Goal: Task Accomplishment & Management: Manage account settings

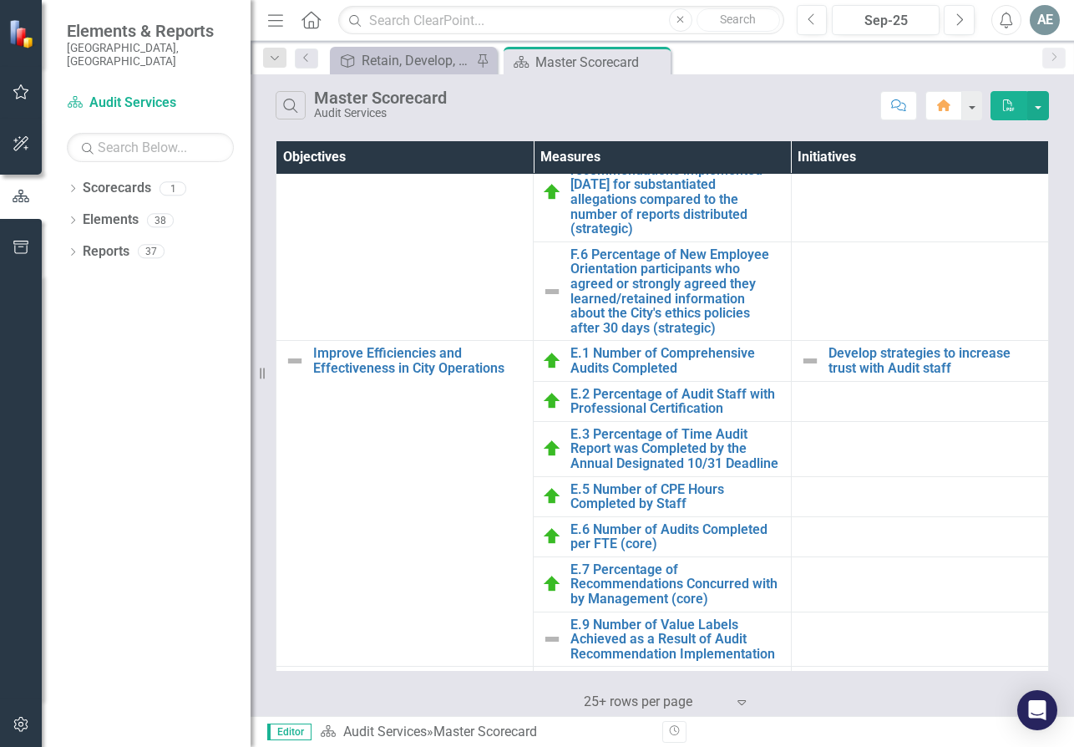
scroll to position [821, 0]
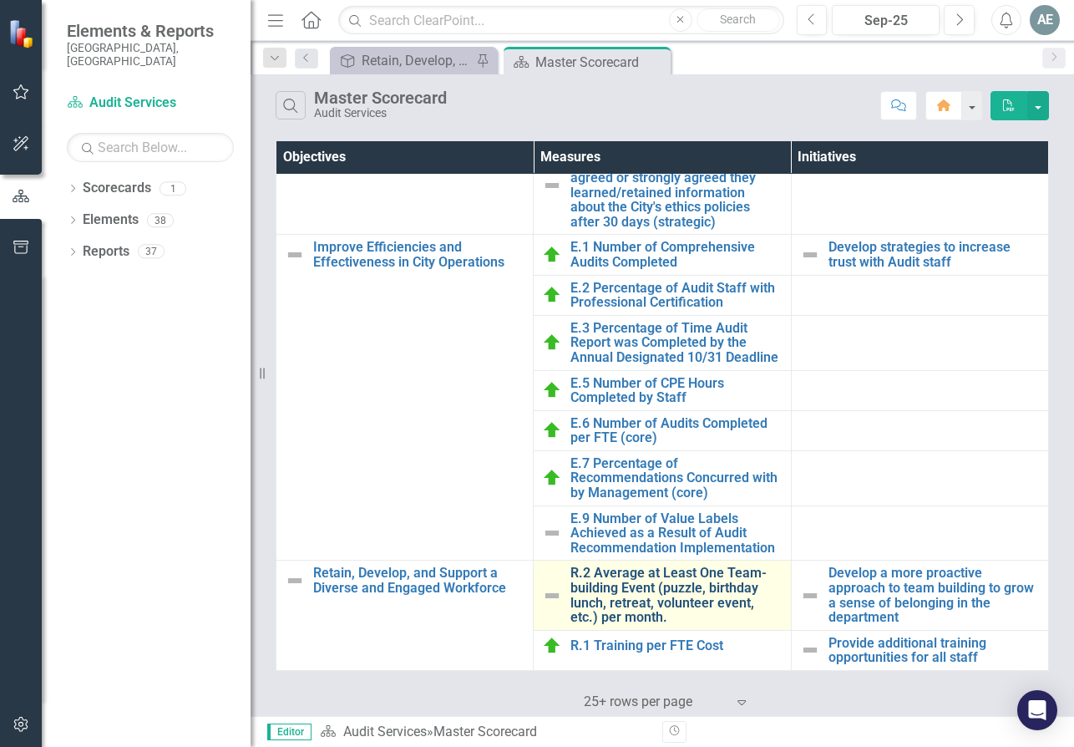
click at [670, 595] on link "R.2 Average at Least One Team-building Event (puzzle, birthday lunch, retreat, …" at bounding box center [676, 595] width 211 height 58
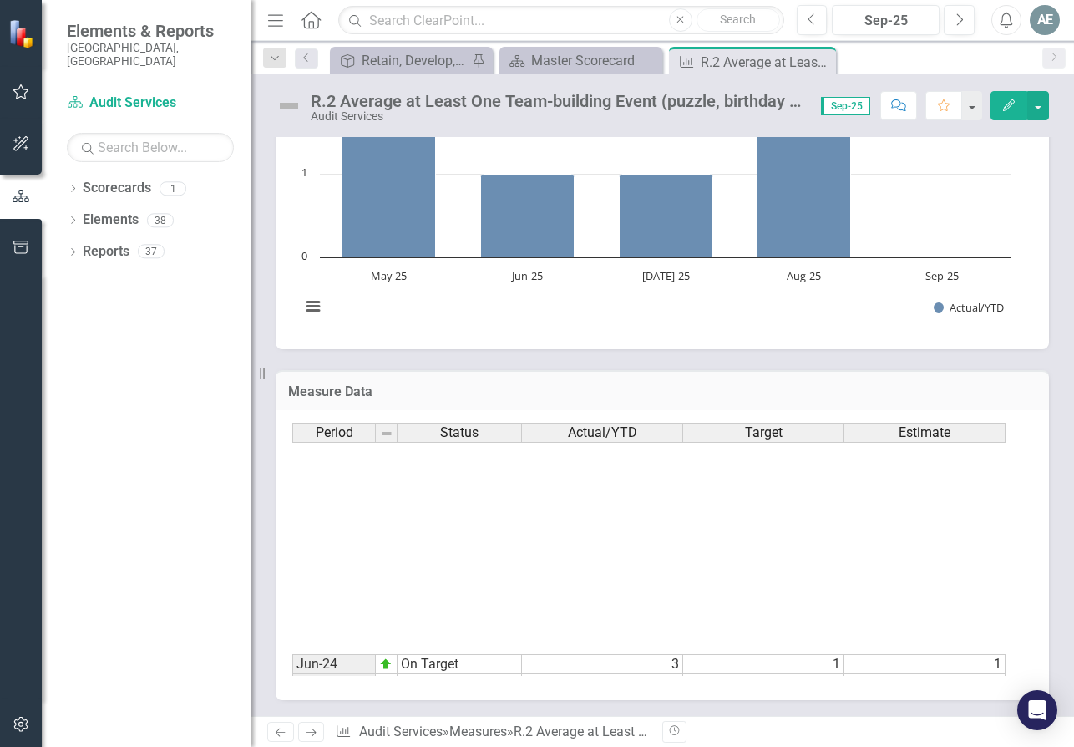
scroll to position [460, 0]
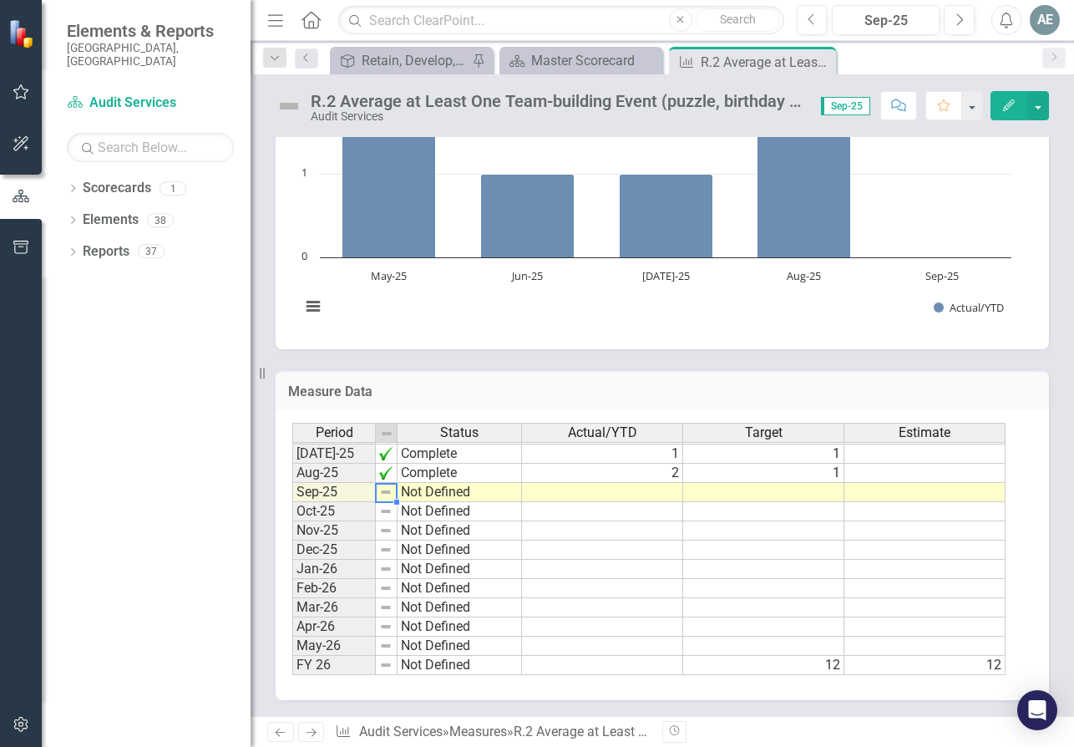
click at [386, 492] on img at bounding box center [385, 491] width 13 height 13
click at [422, 488] on td "Not Defined" at bounding box center [460, 492] width 124 height 19
type textarea "Not Defined"
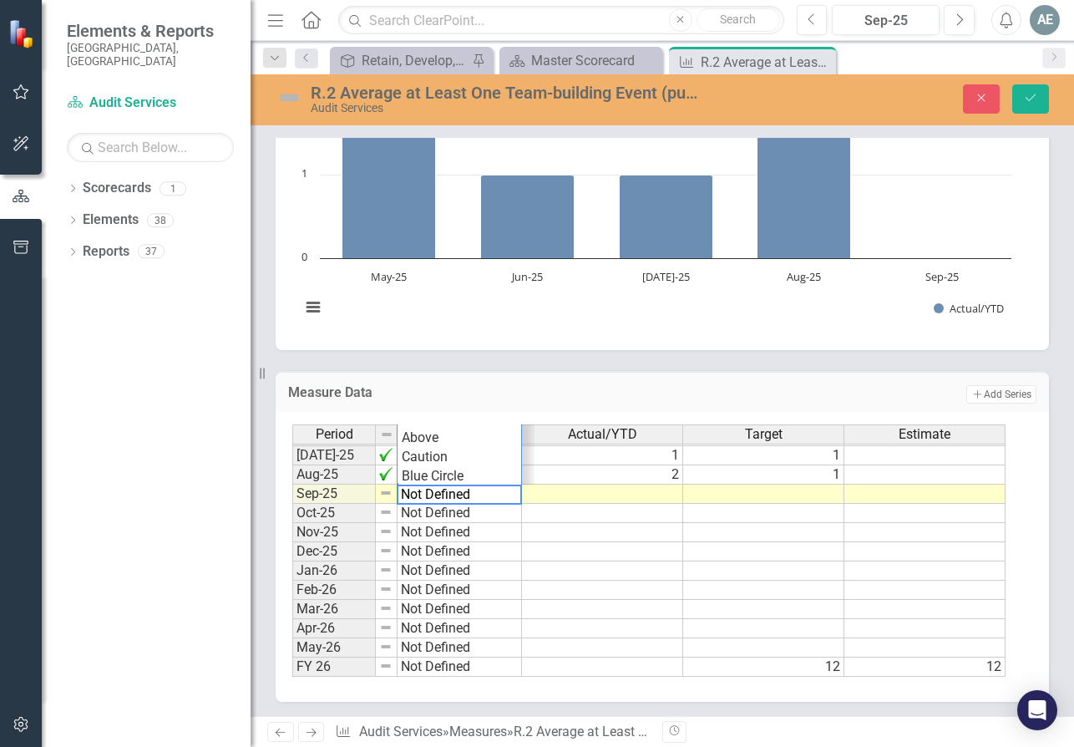
click at [419, 492] on textarea "Not Defined" at bounding box center [459, 495] width 125 height 20
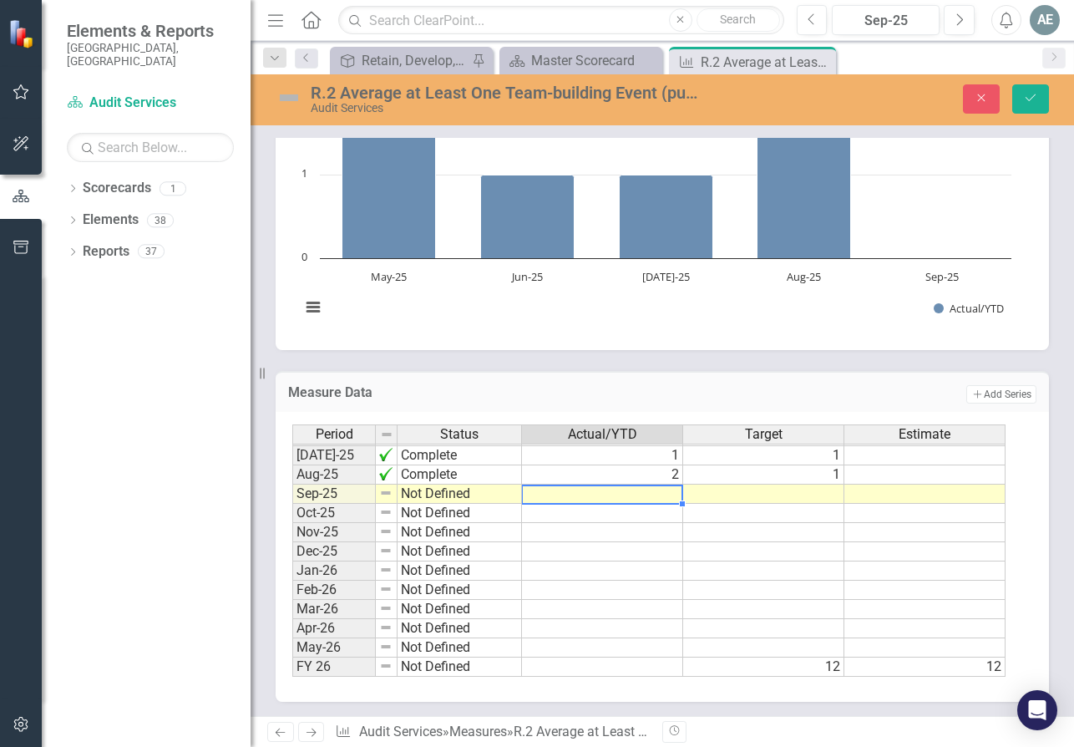
click at [673, 493] on td at bounding box center [602, 494] width 161 height 19
type textarea "2"
click at [832, 496] on td at bounding box center [763, 494] width 161 height 19
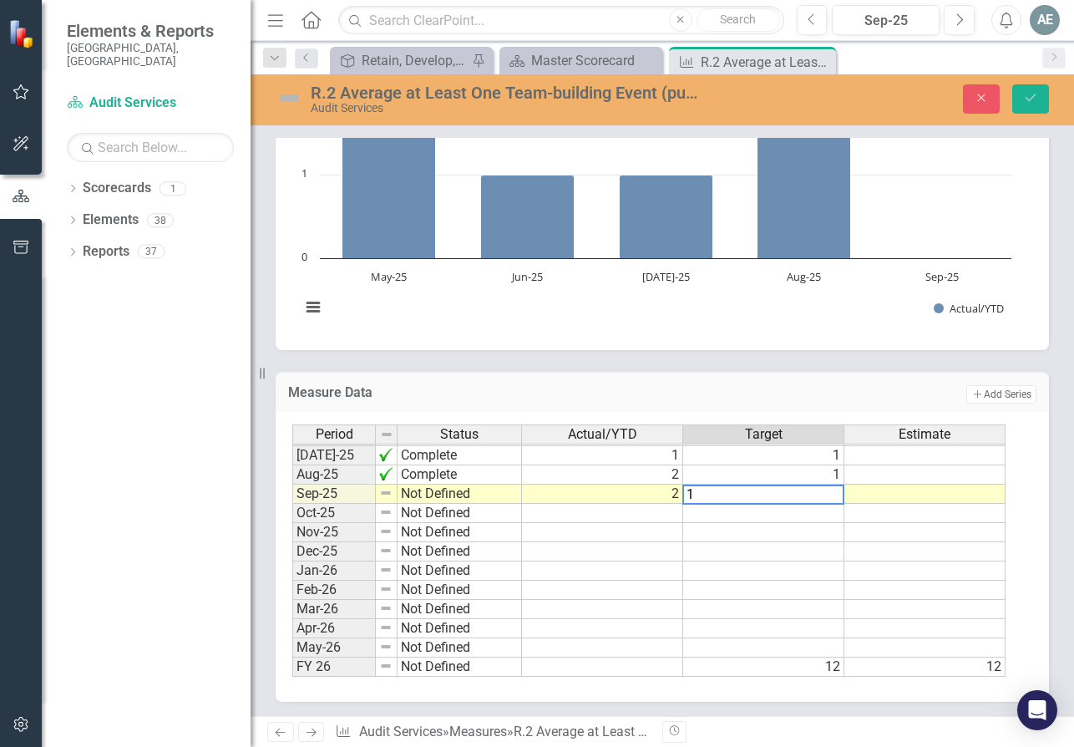
type textarea "1"
click at [820, 511] on td at bounding box center [763, 513] width 161 height 19
type textarea "1"
click at [812, 531] on td at bounding box center [763, 532] width 161 height 19
type textarea "1"
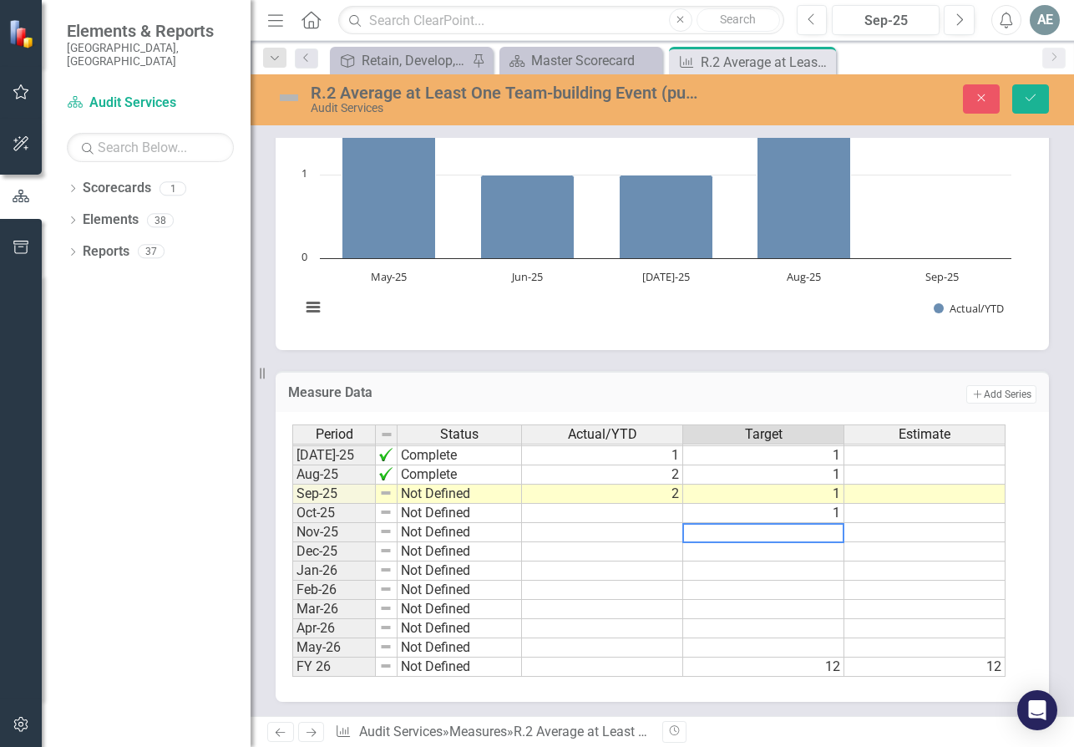
click at [828, 546] on td at bounding box center [763, 551] width 161 height 19
type textarea "1"
click at [832, 567] on td at bounding box center [763, 570] width 161 height 19
type textarea "1"
click at [800, 589] on td at bounding box center [763, 590] width 161 height 19
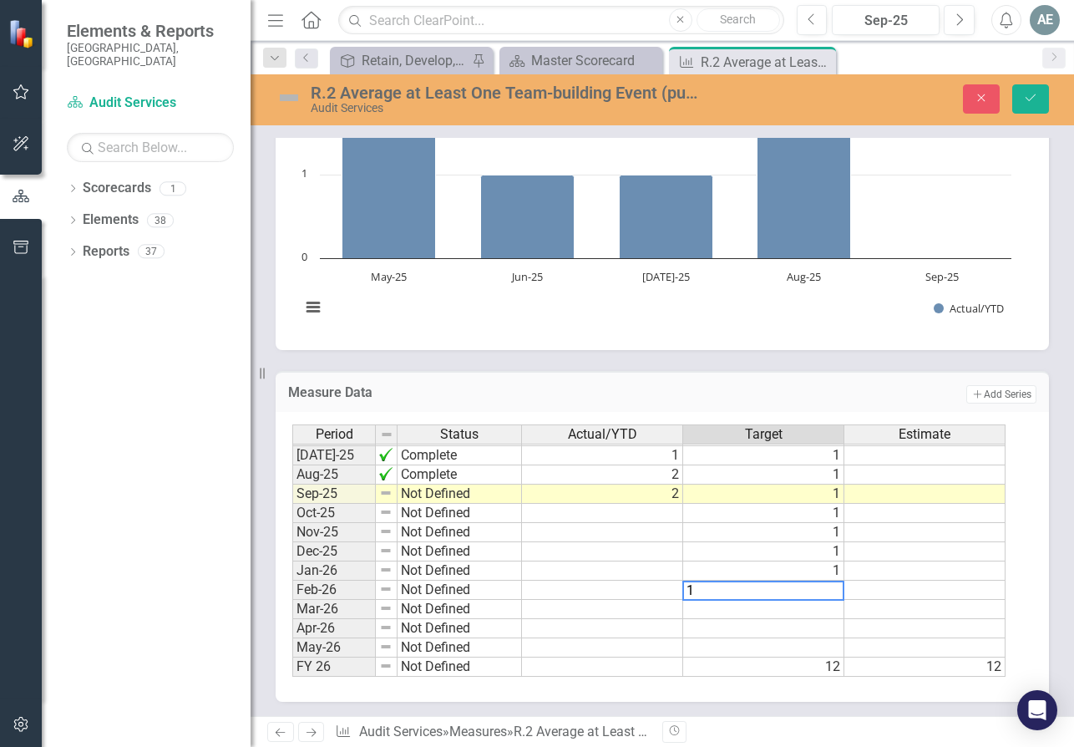
type textarea "1"
click at [800, 609] on td at bounding box center [763, 609] width 161 height 19
type textarea "1"
click at [820, 621] on td at bounding box center [763, 628] width 161 height 19
type textarea "1"
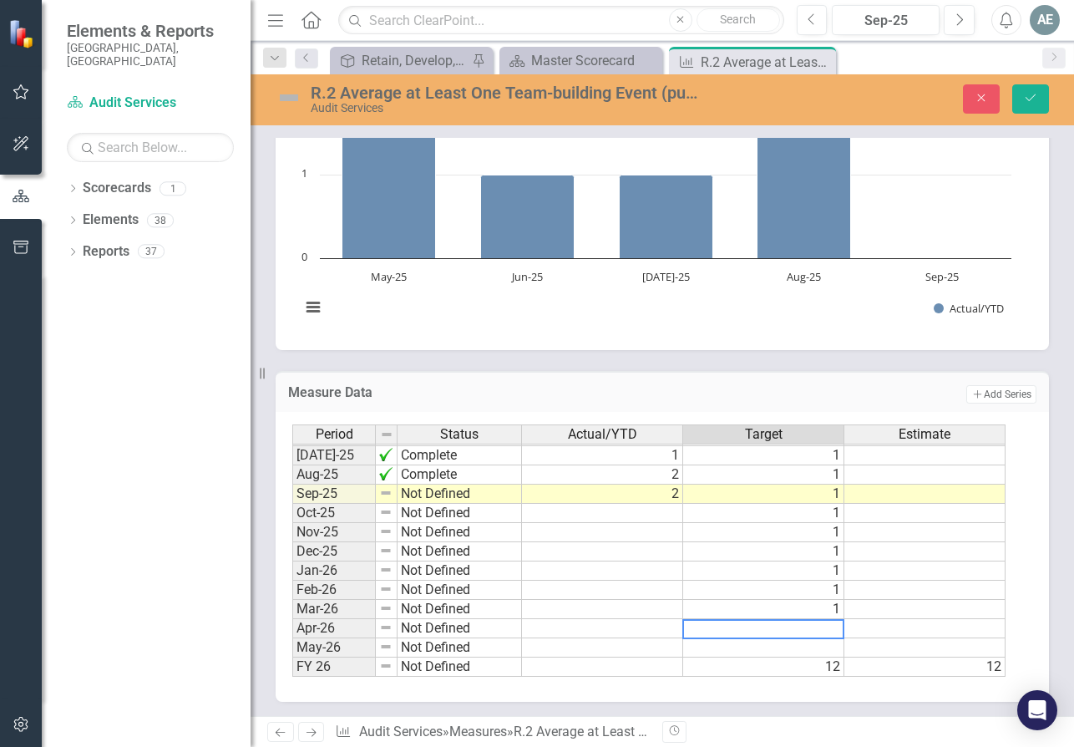
click at [817, 647] on td at bounding box center [763, 647] width 161 height 19
type textarea "1"
click at [766, 553] on td "1" at bounding box center [763, 551] width 161 height 19
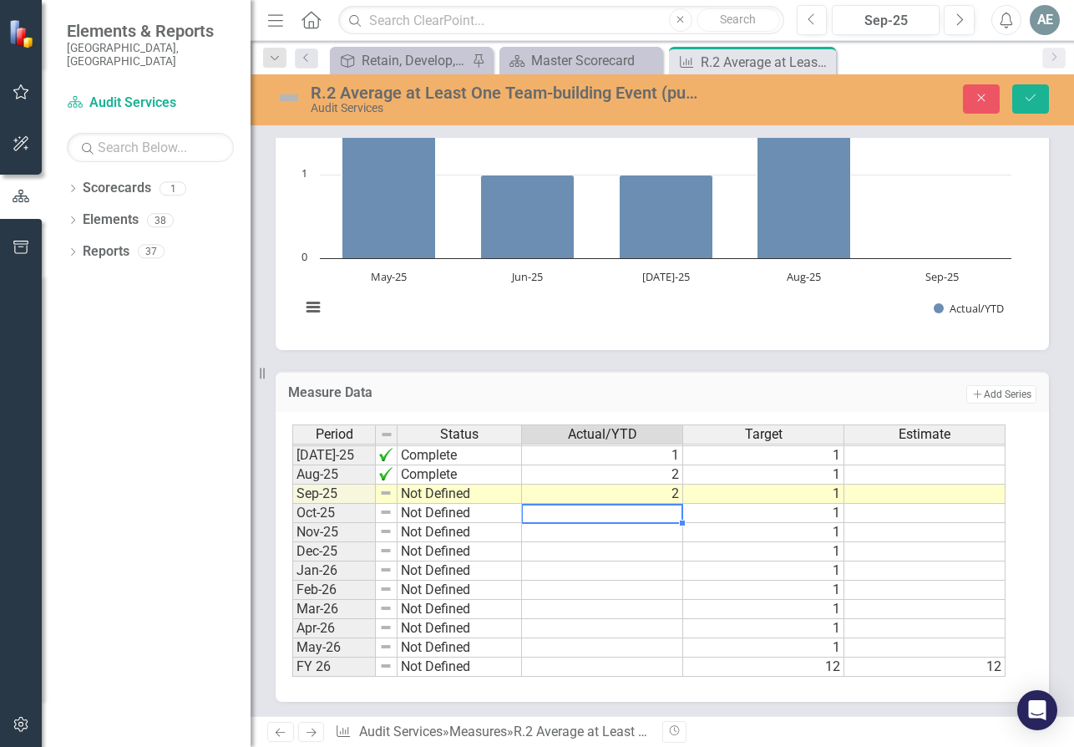
click at [661, 510] on td at bounding box center [602, 513] width 161 height 19
click at [449, 498] on td "Not Defined" at bounding box center [460, 494] width 124 height 19
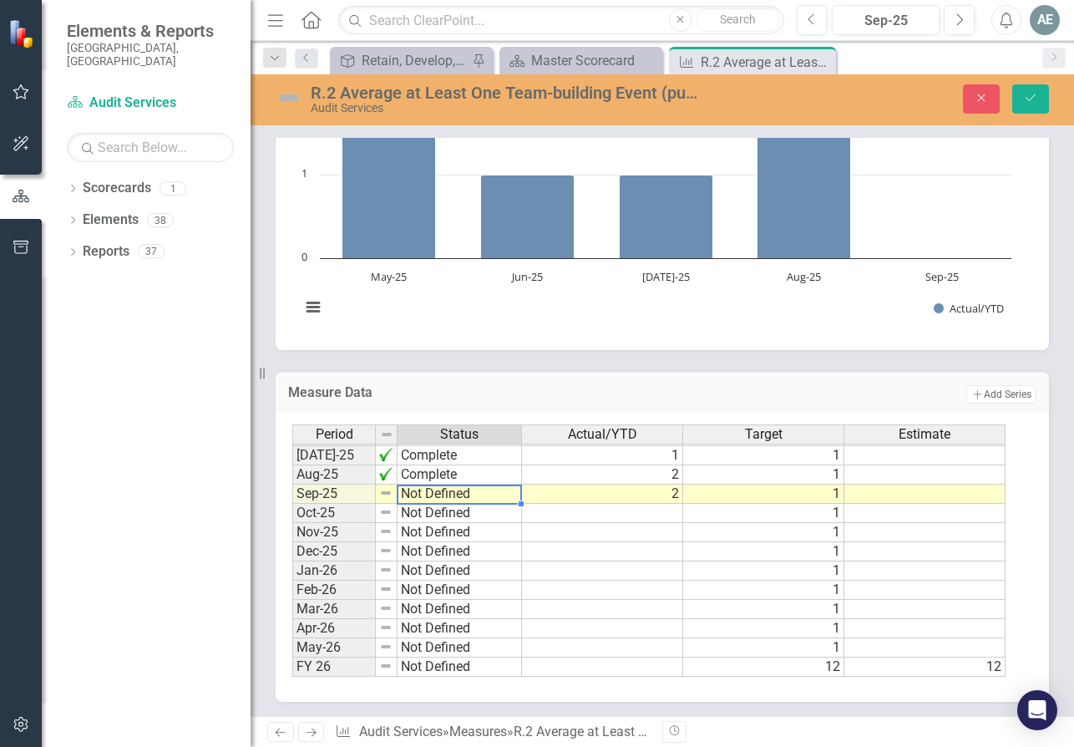
click at [429, 492] on td "Not Defined" at bounding box center [460, 494] width 124 height 19
type textarea "Not Defined"
click at [613, 556] on td at bounding box center [602, 551] width 161 height 19
click at [384, 494] on img at bounding box center [385, 492] width 13 height 13
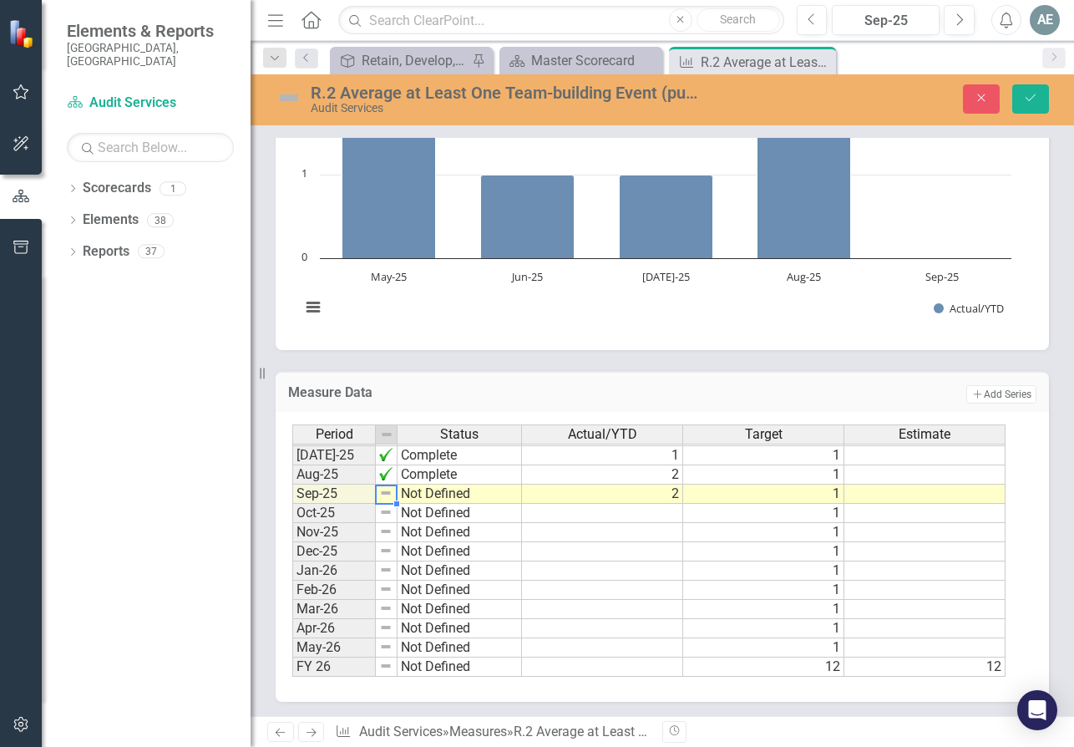
click at [384, 494] on img at bounding box center [385, 492] width 13 height 13
click at [418, 495] on td "Not Defined" at bounding box center [460, 494] width 124 height 19
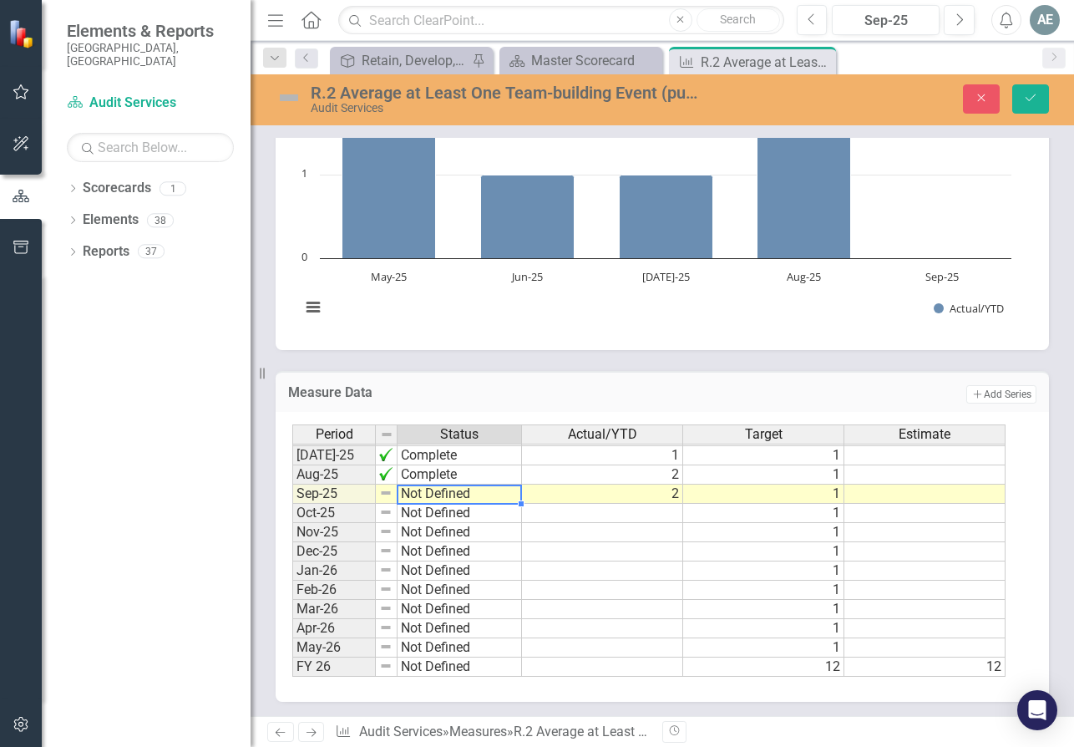
type textarea "Not Defined"
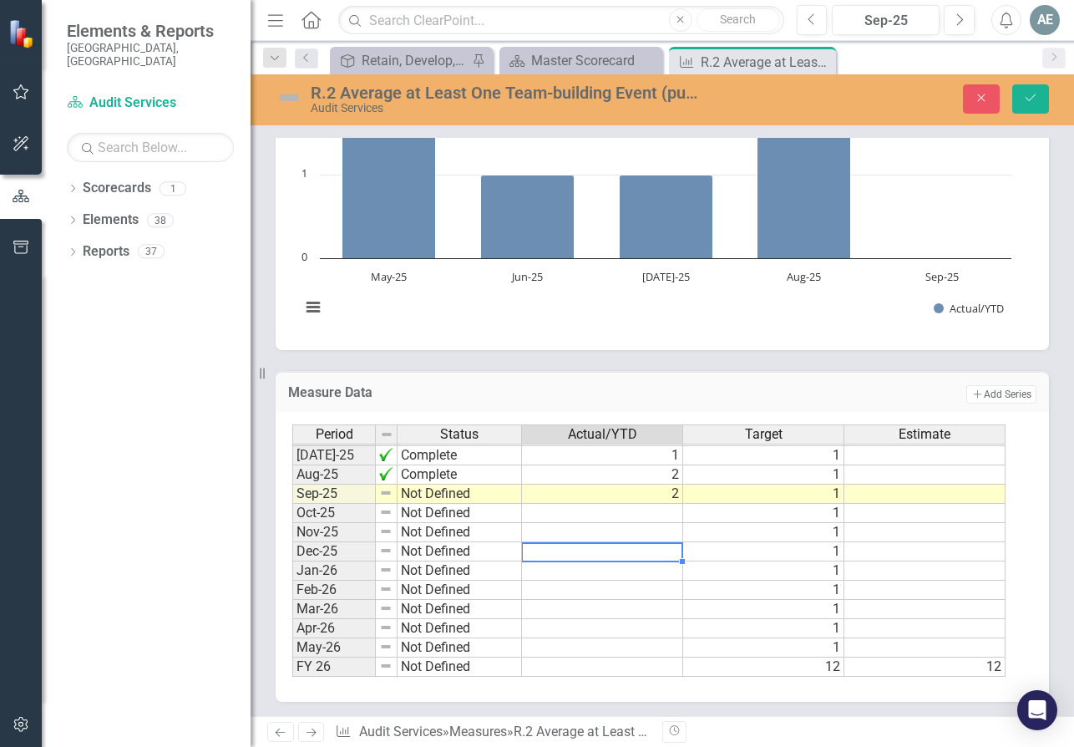
click at [614, 556] on td at bounding box center [602, 551] width 161 height 19
click at [1028, 101] on icon "Save" at bounding box center [1030, 98] width 15 height 12
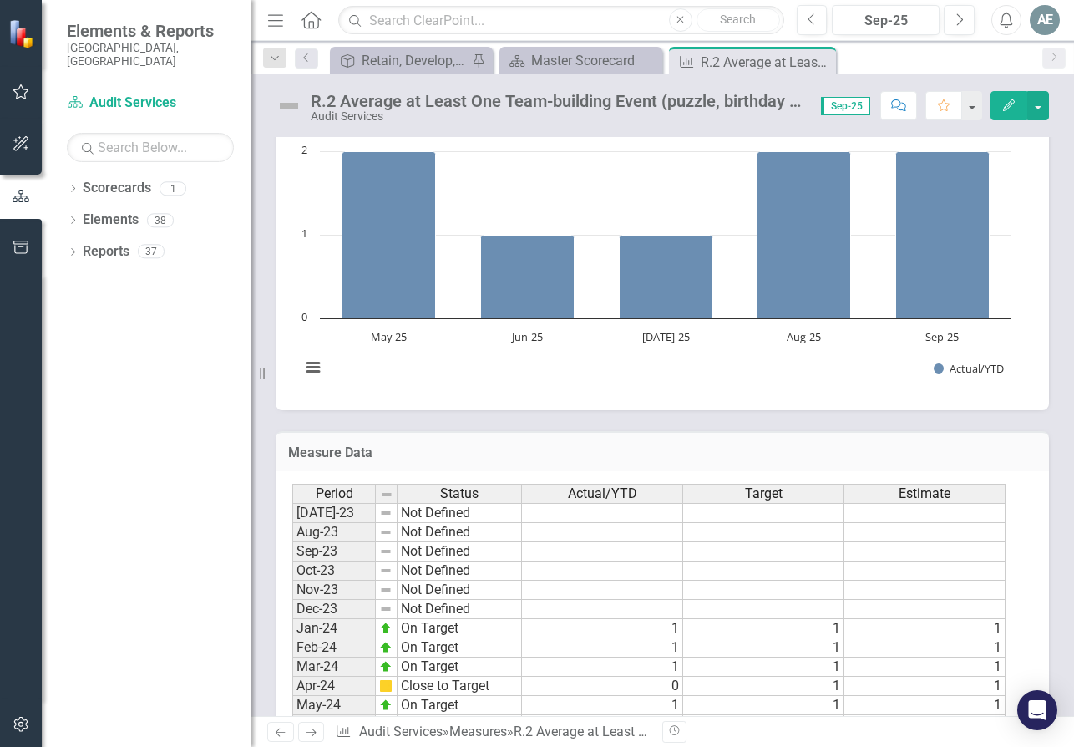
scroll to position [567, 0]
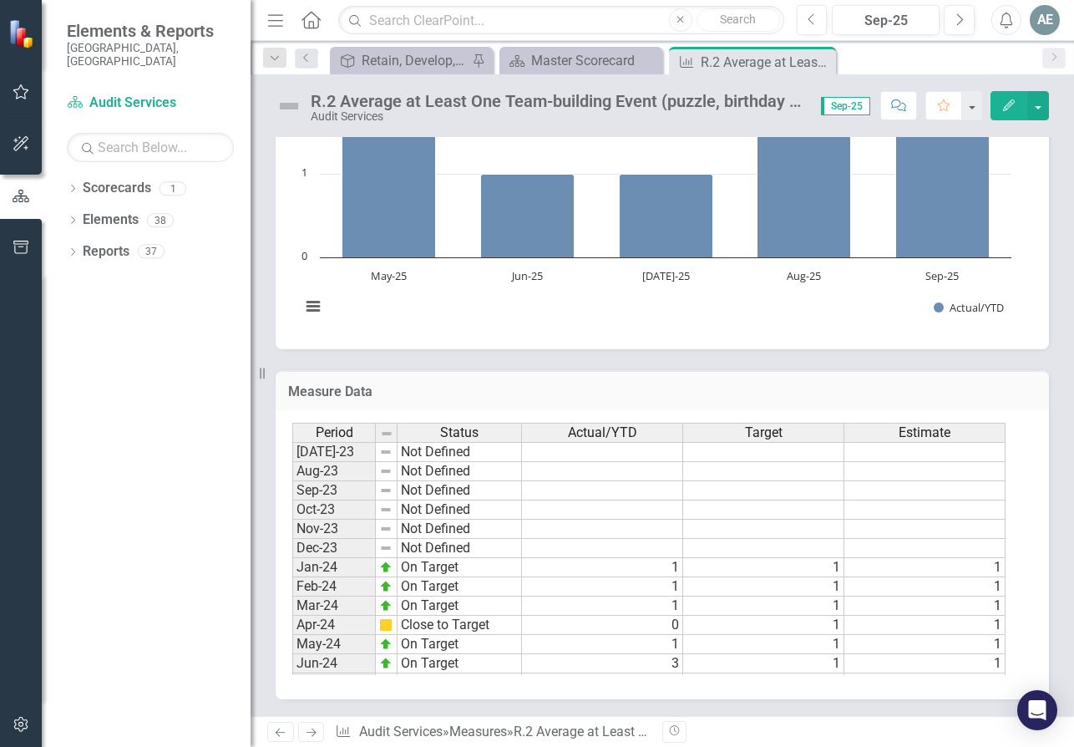
click at [1006, 104] on icon "Edit" at bounding box center [1009, 105] width 15 height 12
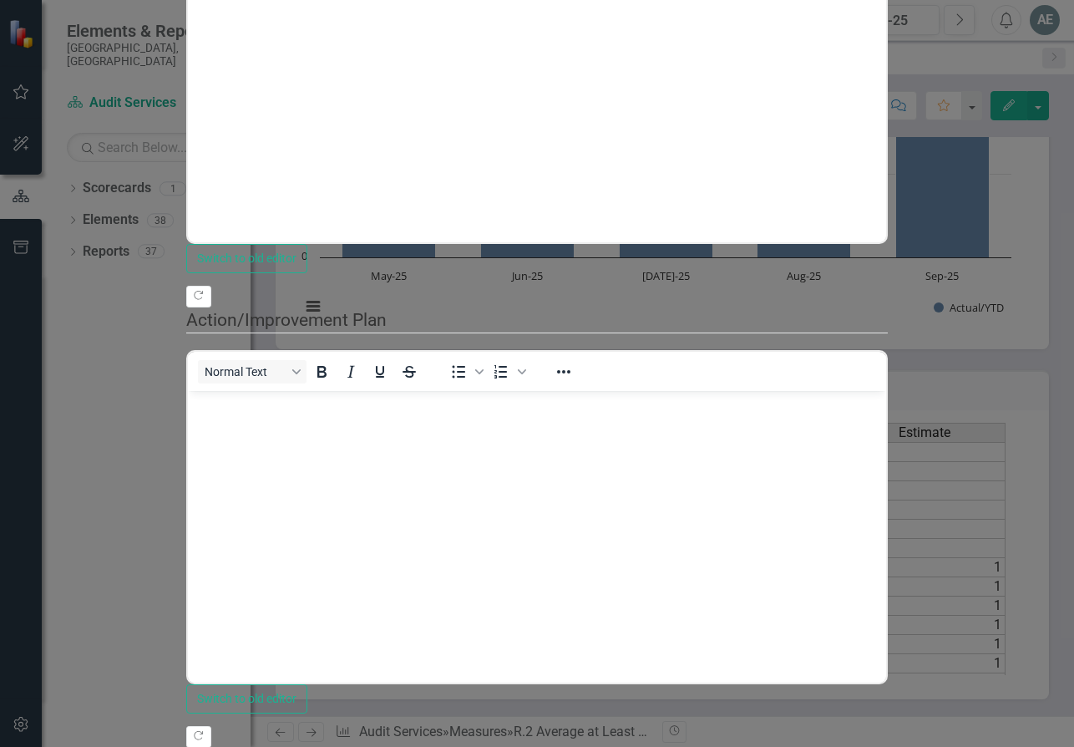
scroll to position [0, 0]
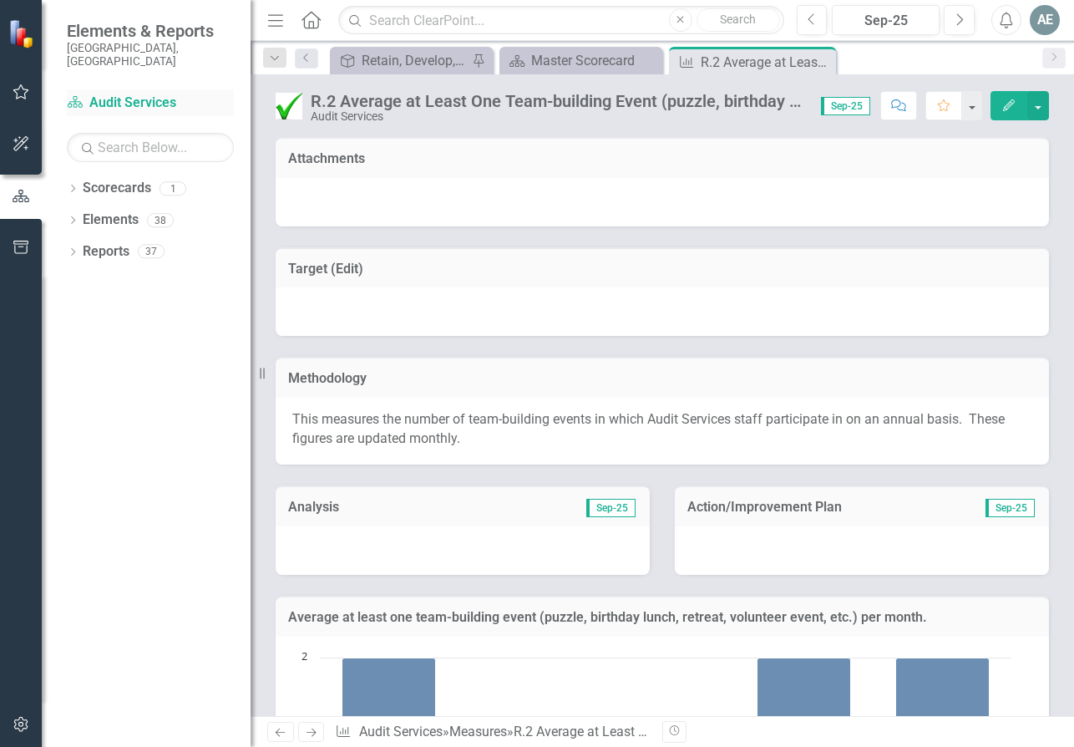
click at [142, 94] on link "Scorecard Audit Services" at bounding box center [150, 103] width 167 height 19
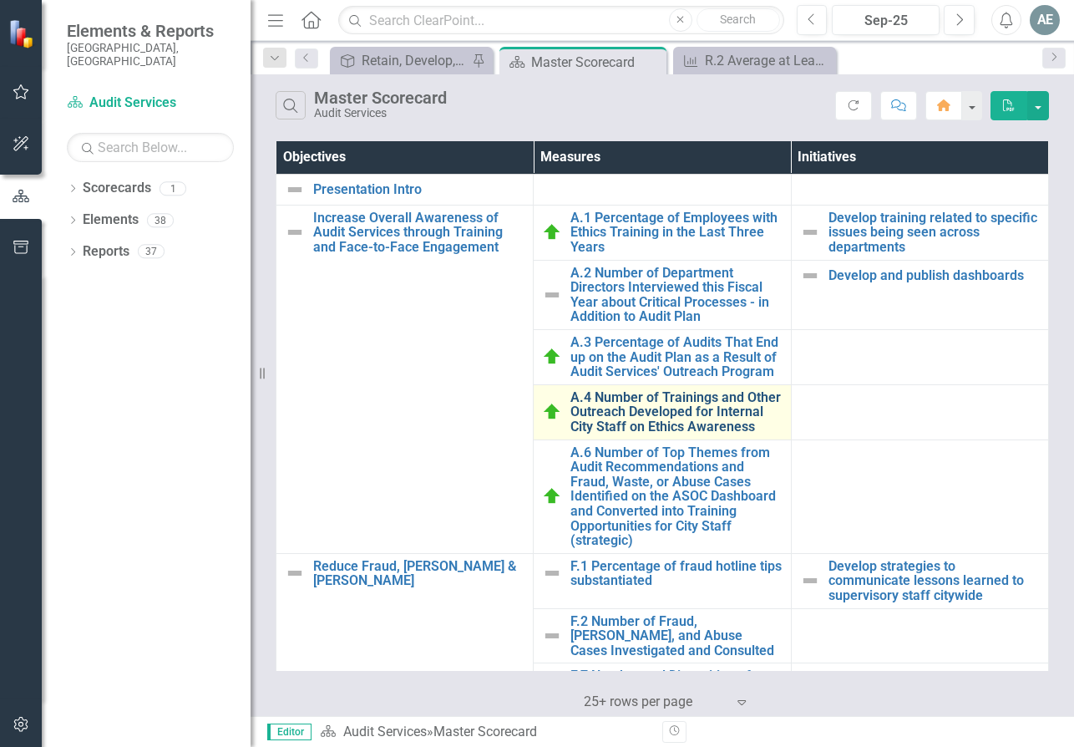
click at [668, 422] on link "A.4 Number of Trainings and Other Outreach Developed for Internal City Staff on…" at bounding box center [676, 412] width 211 height 44
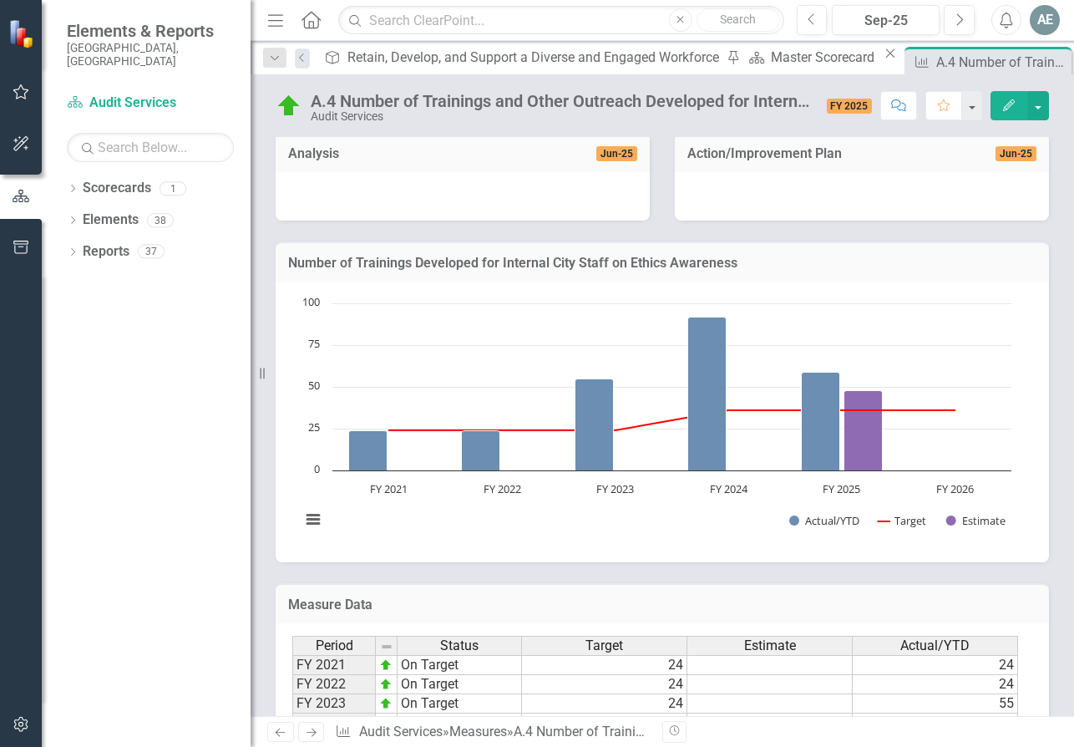
scroll to position [572, 0]
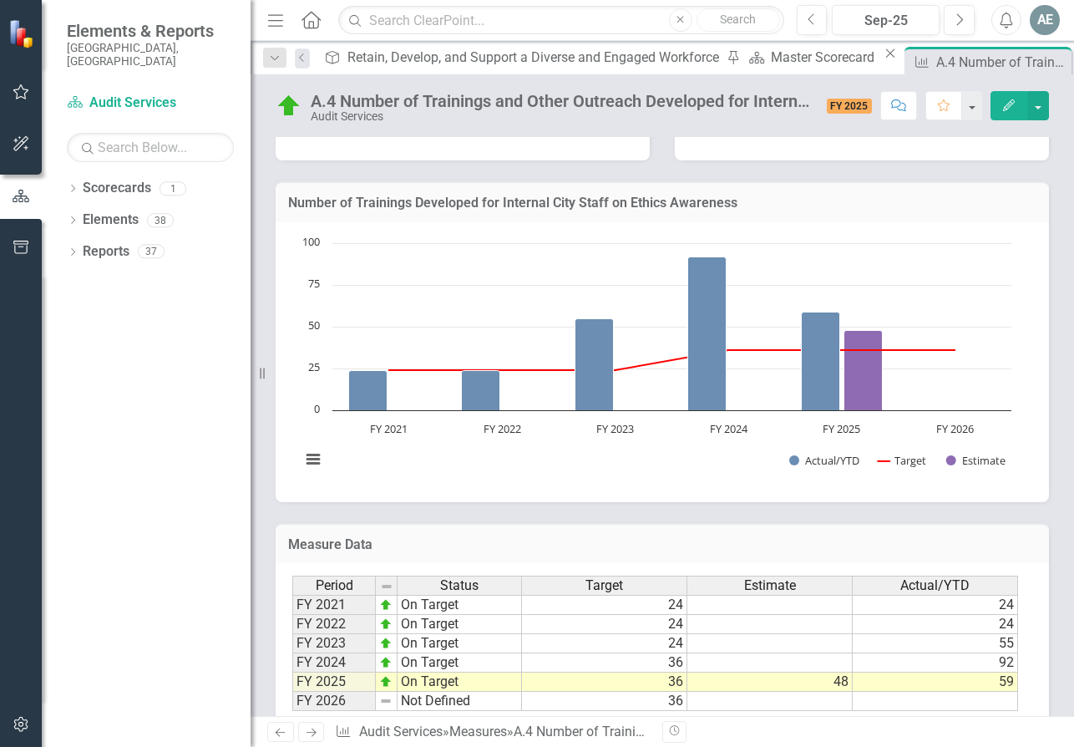
click at [982, 692] on td at bounding box center [935, 701] width 165 height 19
click at [989, 692] on td at bounding box center [935, 701] width 165 height 19
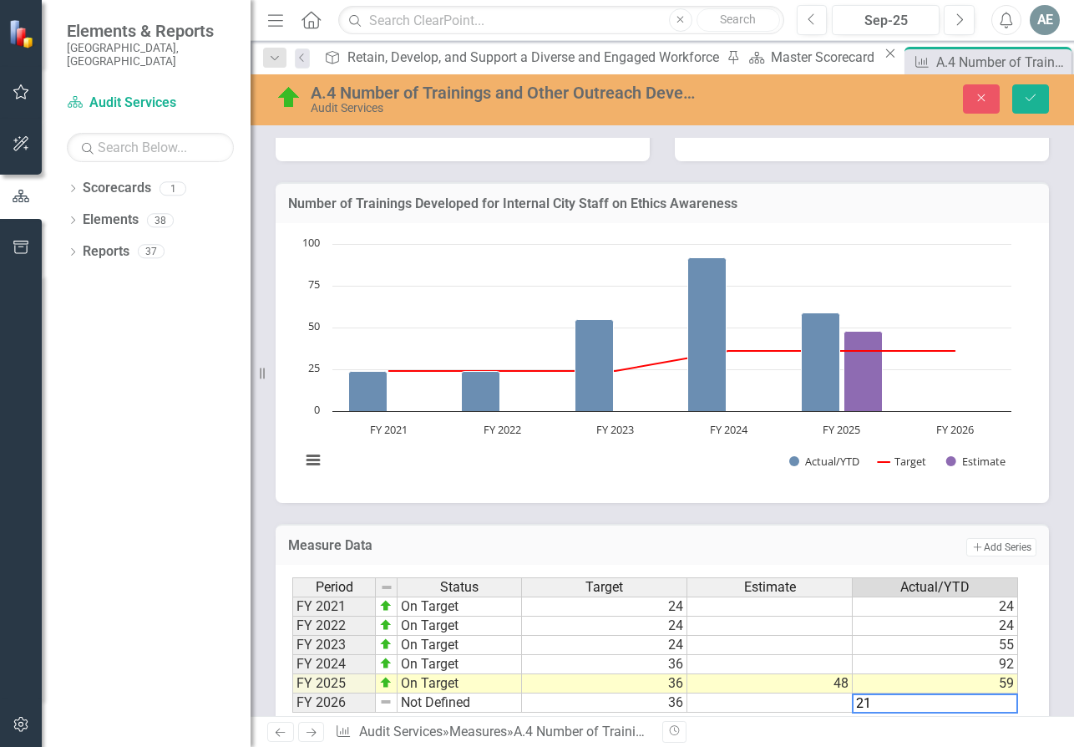
type textarea "21"
click at [831, 617] on td at bounding box center [770, 626] width 165 height 19
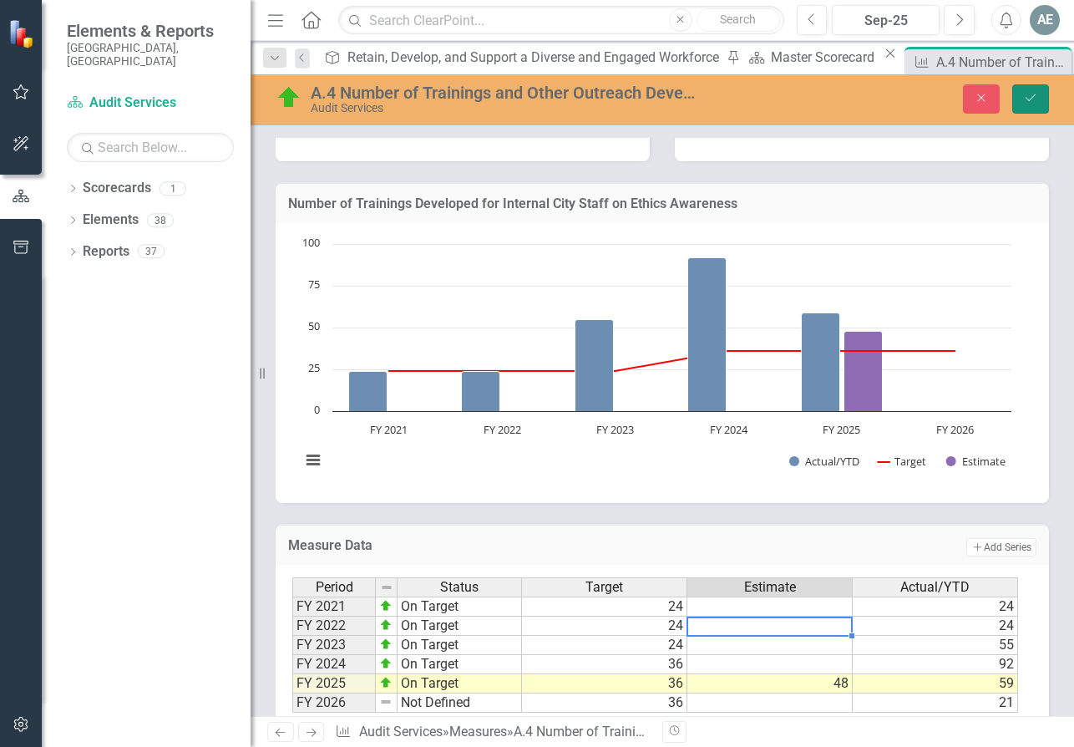
click at [1024, 99] on icon "Save" at bounding box center [1030, 98] width 15 height 12
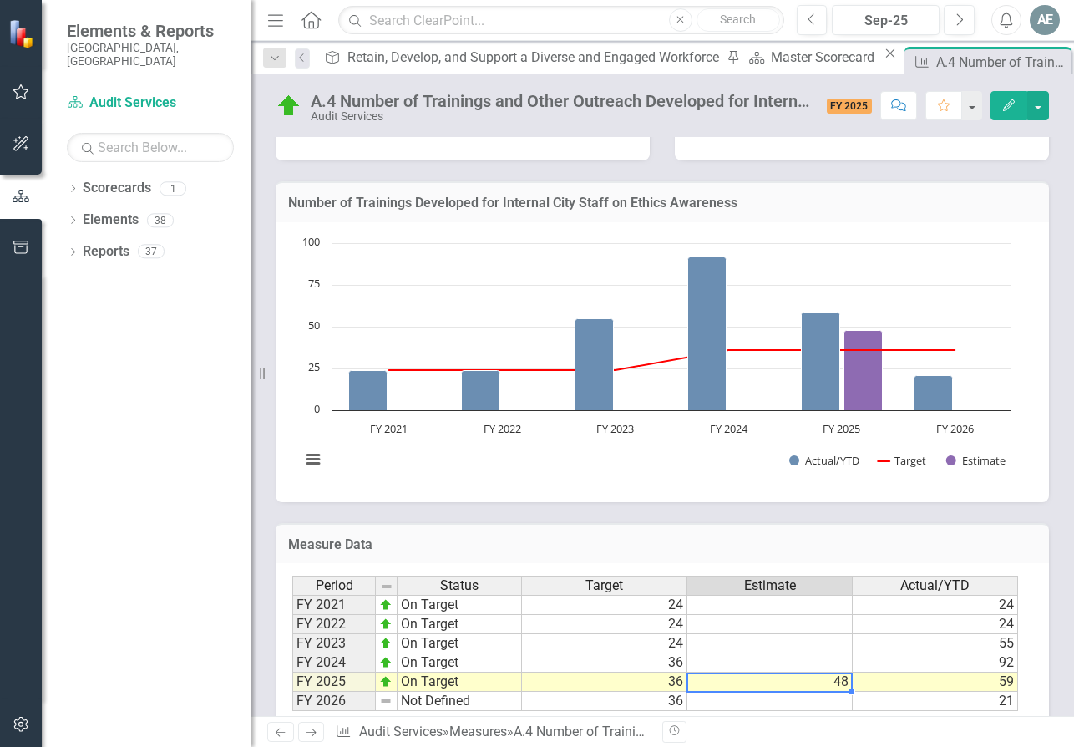
click at [839, 673] on td "48" at bounding box center [770, 682] width 165 height 19
click at [835, 692] on td at bounding box center [770, 701] width 165 height 19
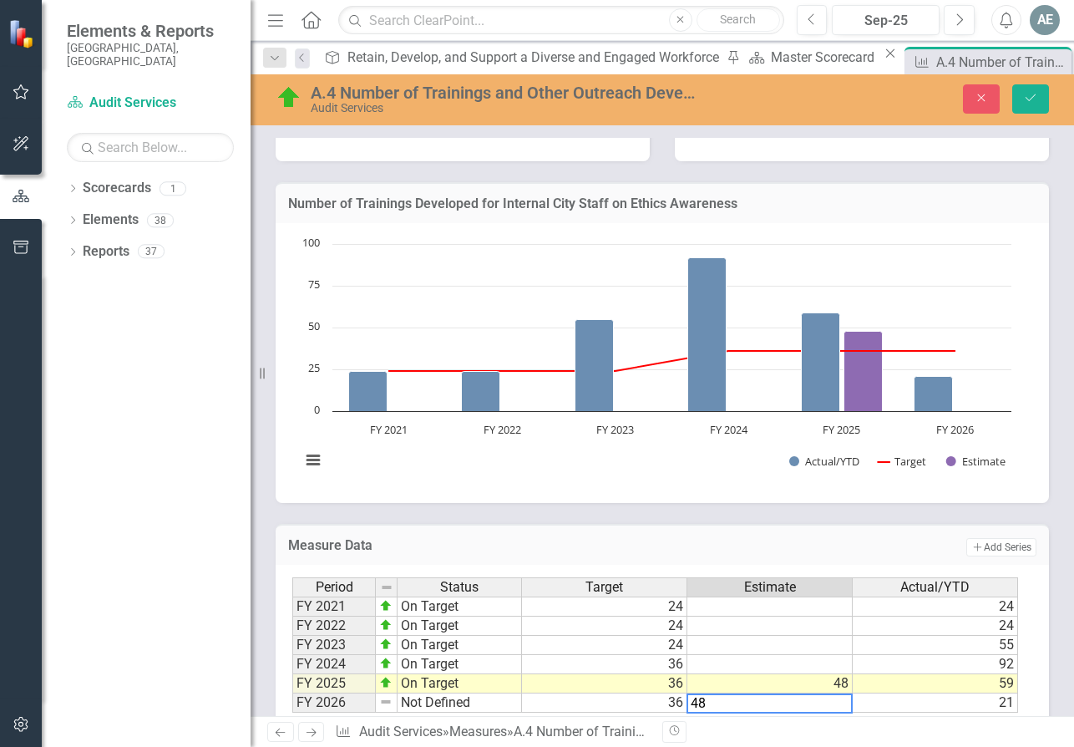
type textarea "48"
click at [847, 674] on td "48" at bounding box center [770, 683] width 165 height 19
click at [895, 617] on td "24" at bounding box center [935, 626] width 165 height 19
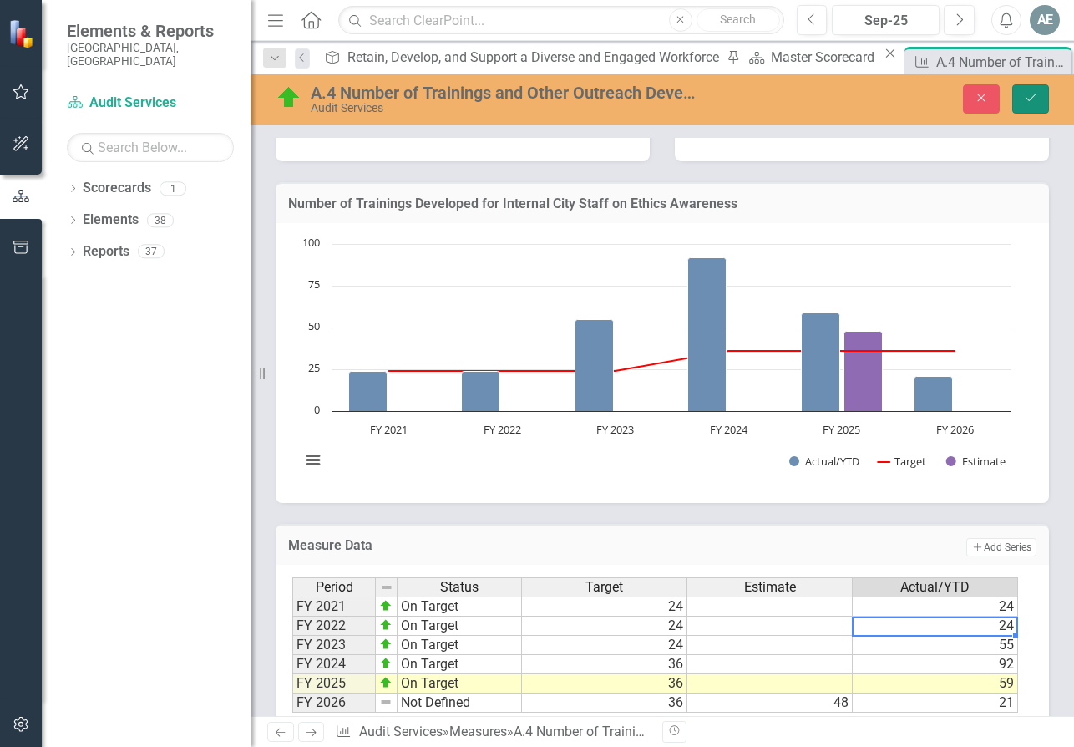
click at [1032, 101] on icon "Save" at bounding box center [1030, 98] width 15 height 12
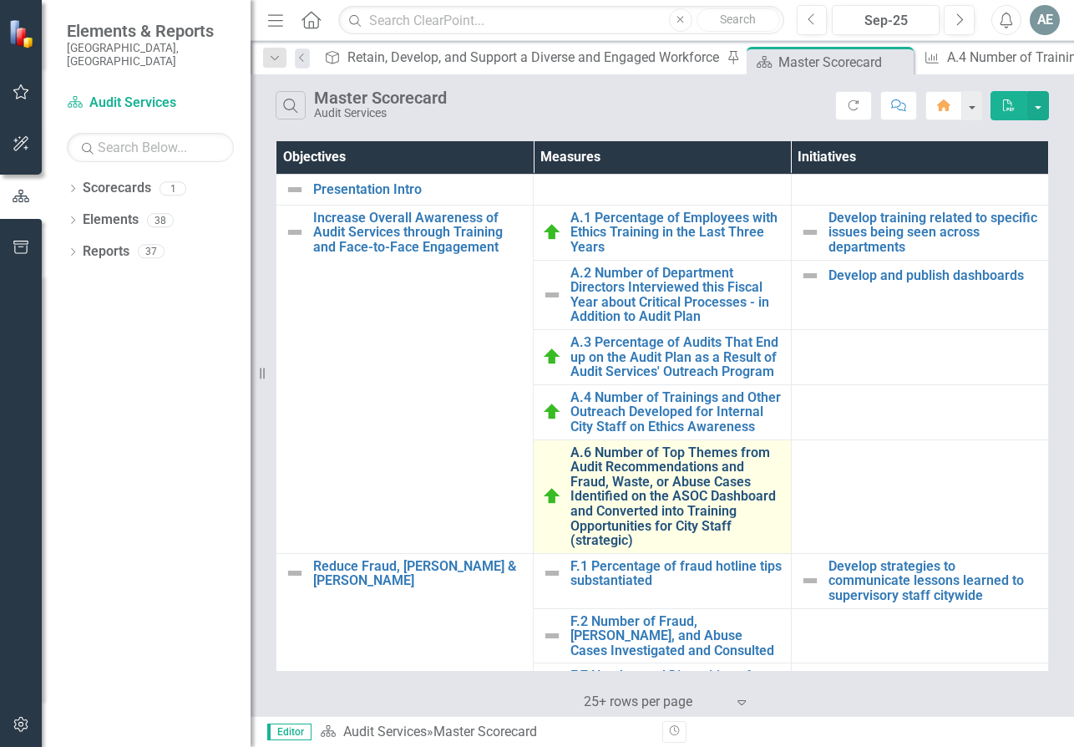
click at [673, 476] on link "A.6 Number of Top Themes from Audit Recommendations and Fraud, Waste, or Abuse …" at bounding box center [676, 496] width 211 height 103
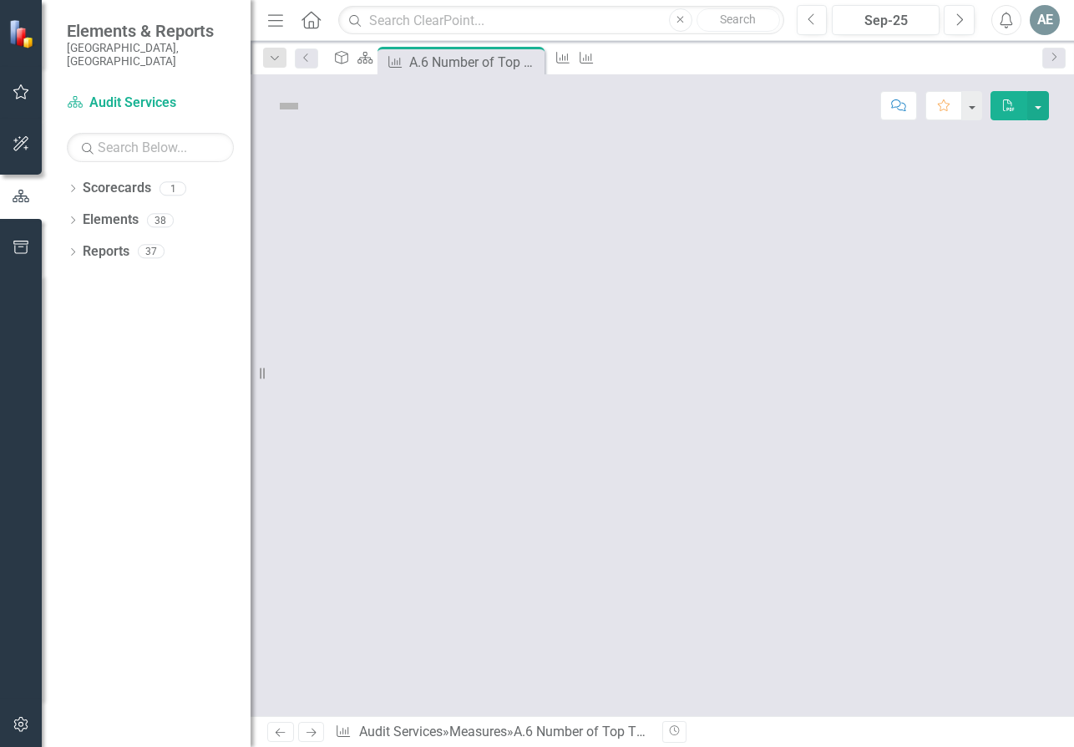
click at [673, 476] on div at bounding box center [663, 426] width 824 height 579
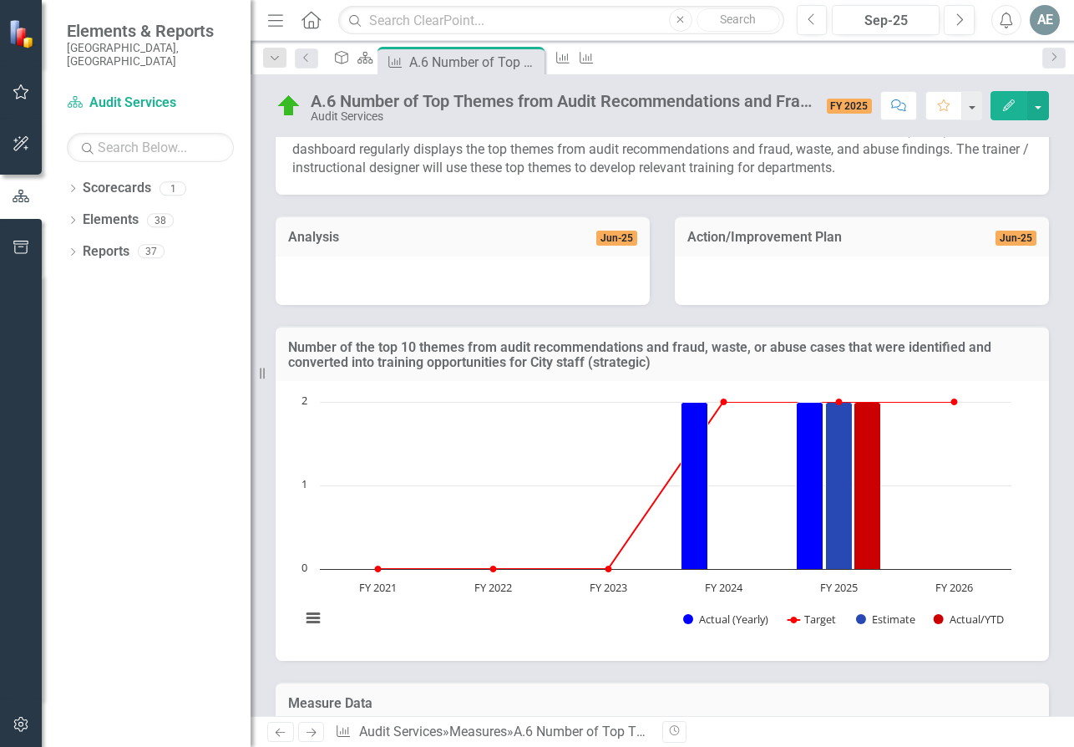
scroll to position [516, 0]
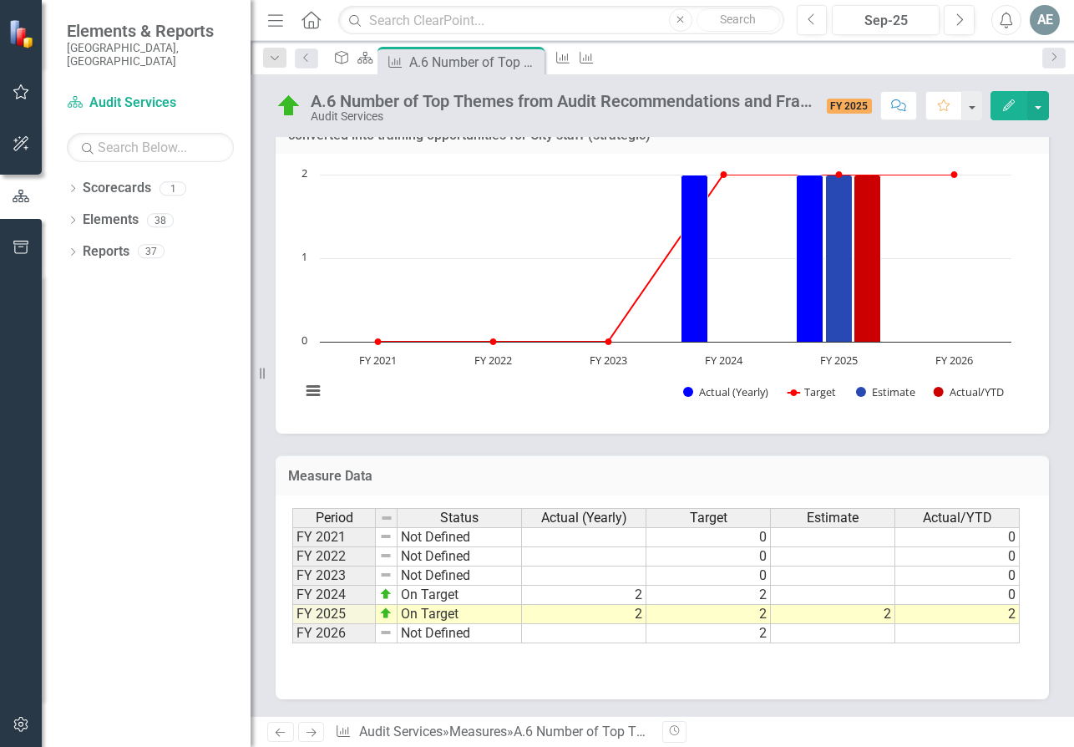
click at [629, 634] on td at bounding box center [584, 633] width 124 height 19
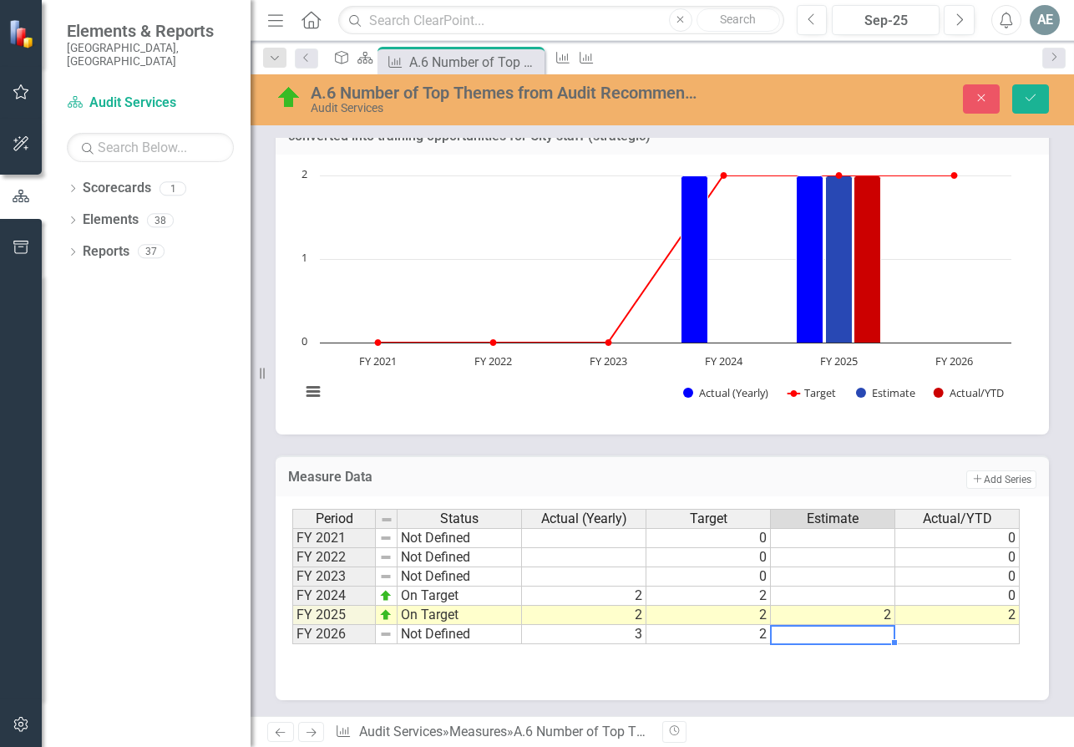
click at [864, 636] on td at bounding box center [833, 634] width 124 height 19
click at [878, 612] on td "2" at bounding box center [833, 615] width 124 height 19
click at [983, 633] on td at bounding box center [958, 634] width 124 height 19
type textarea "2"
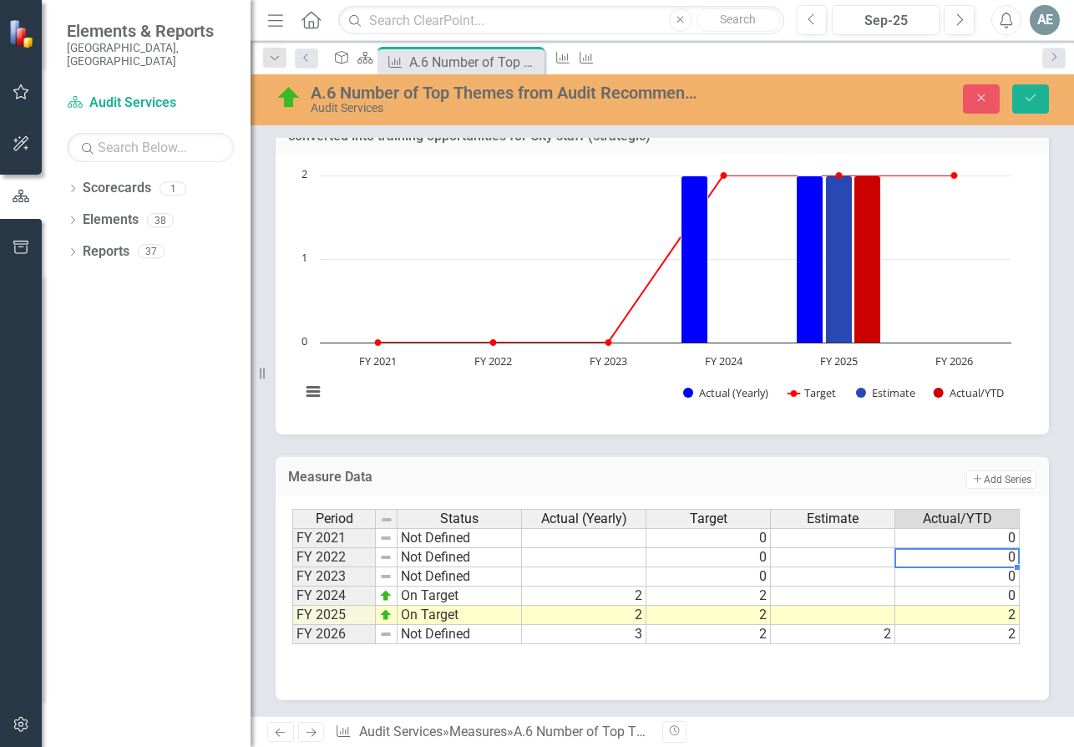
click at [954, 561] on td "0" at bounding box center [958, 557] width 124 height 19
click at [1029, 101] on icon "submit" at bounding box center [1031, 97] width 10 height 7
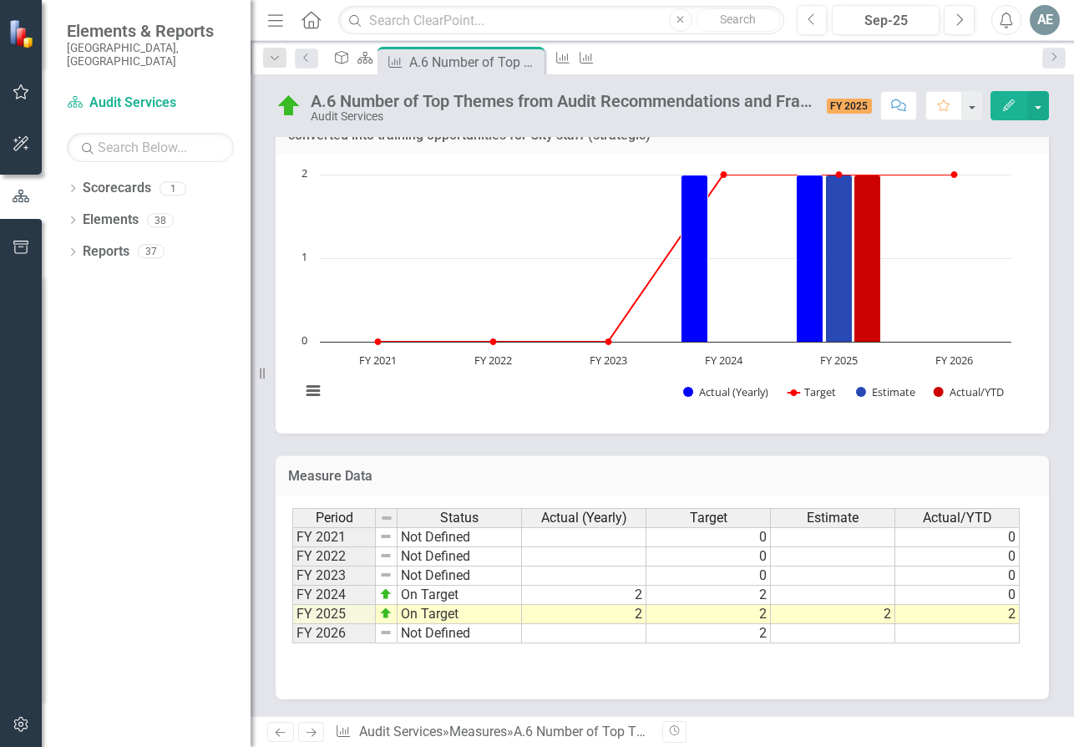
click at [636, 637] on td at bounding box center [584, 633] width 124 height 19
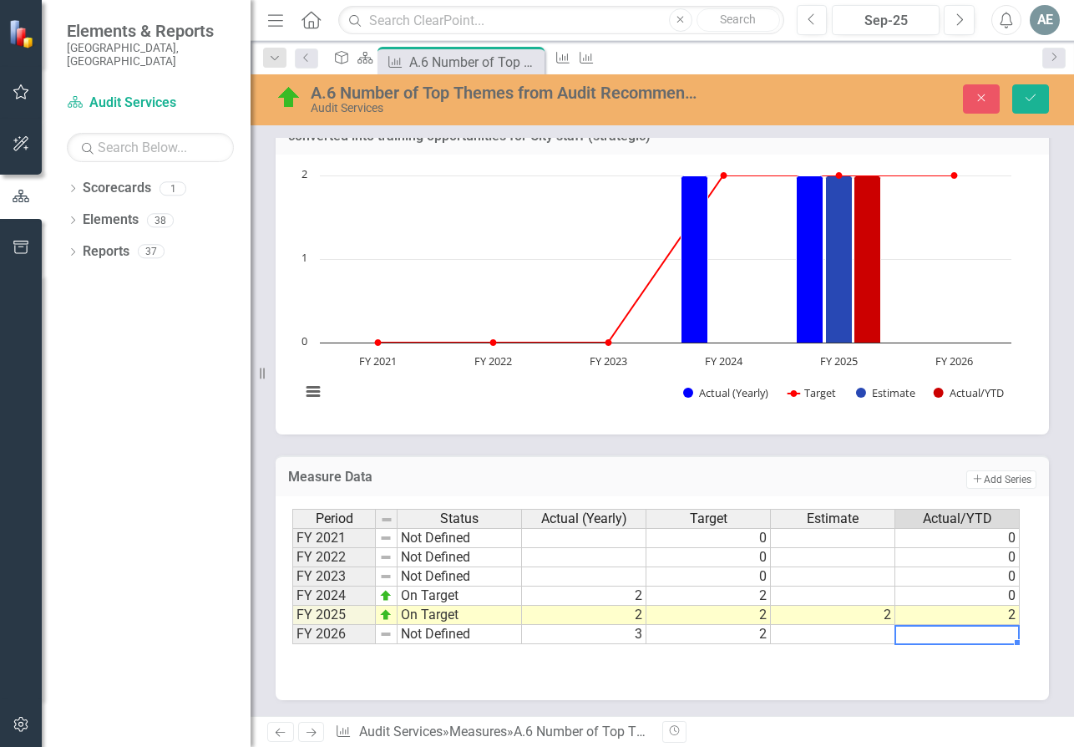
click at [1002, 632] on td at bounding box center [958, 634] width 124 height 19
click at [885, 617] on td "2" at bounding box center [833, 615] width 124 height 19
click at [868, 632] on td at bounding box center [833, 634] width 124 height 19
type textarea "2"
click at [884, 479] on td "Add Add Series" at bounding box center [866, 479] width 341 height 22
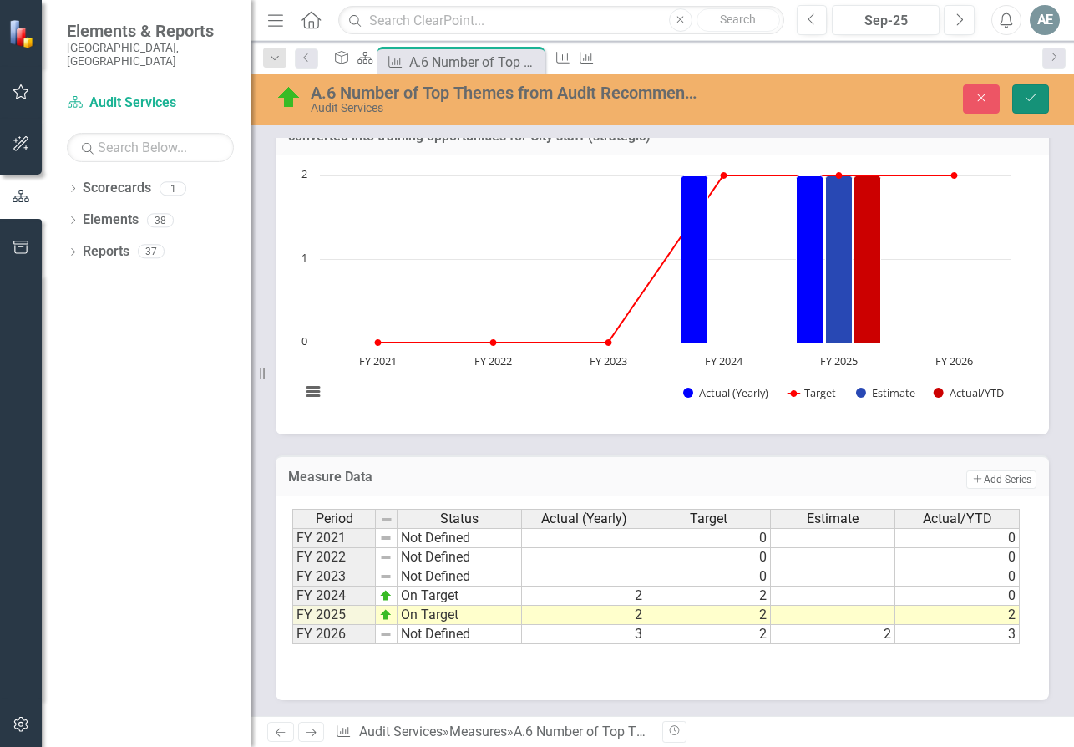
click at [1023, 103] on button "Save" at bounding box center [1031, 98] width 37 height 29
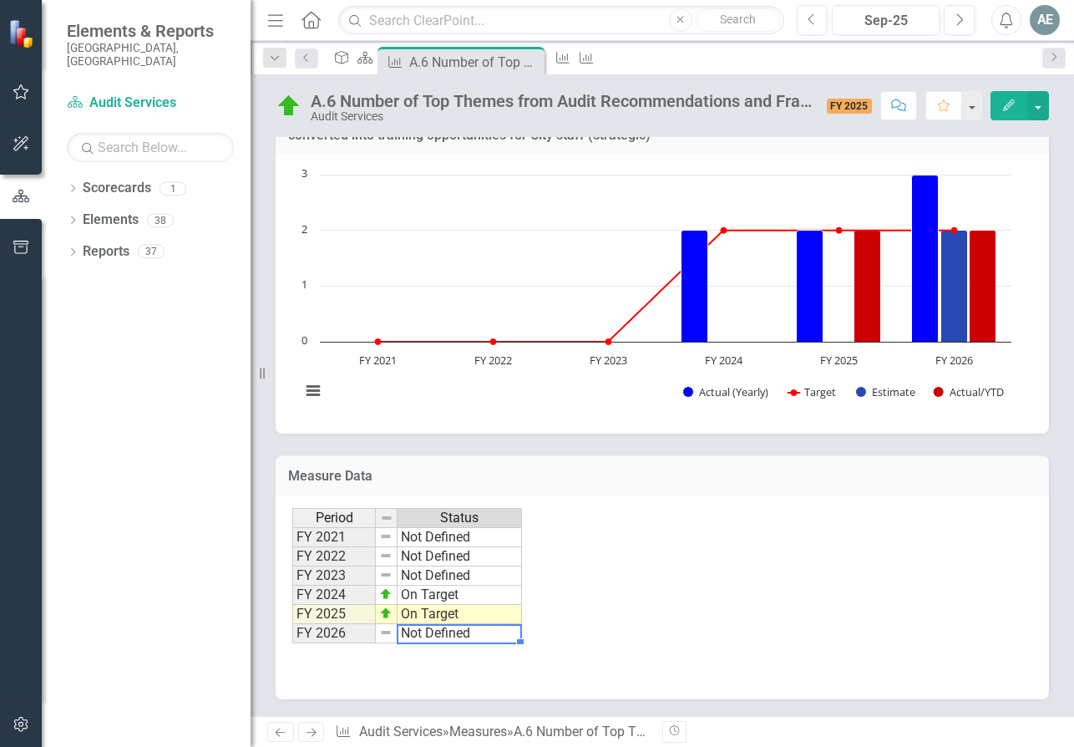
click at [410, 637] on td "Not Defined" at bounding box center [460, 633] width 124 height 19
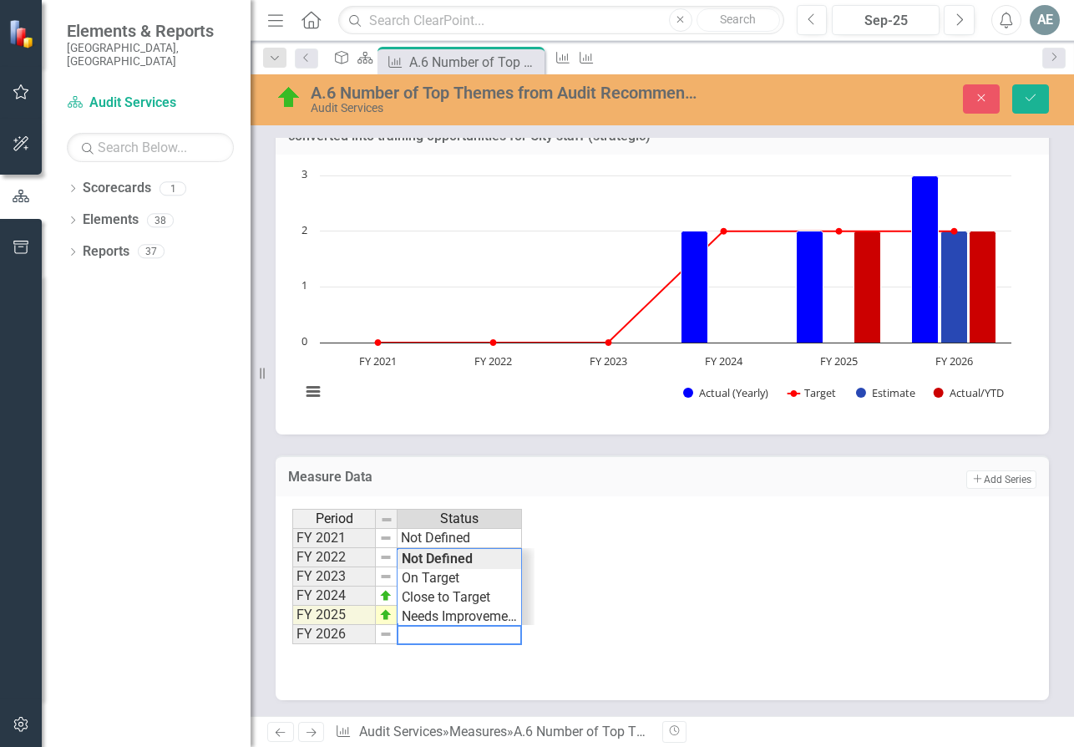
click at [676, 653] on div "Period Status FY 2021 Not Defined FY 2022 Not Defined FY 2023 Not Defined FY 20…" at bounding box center [662, 592] width 740 height 167
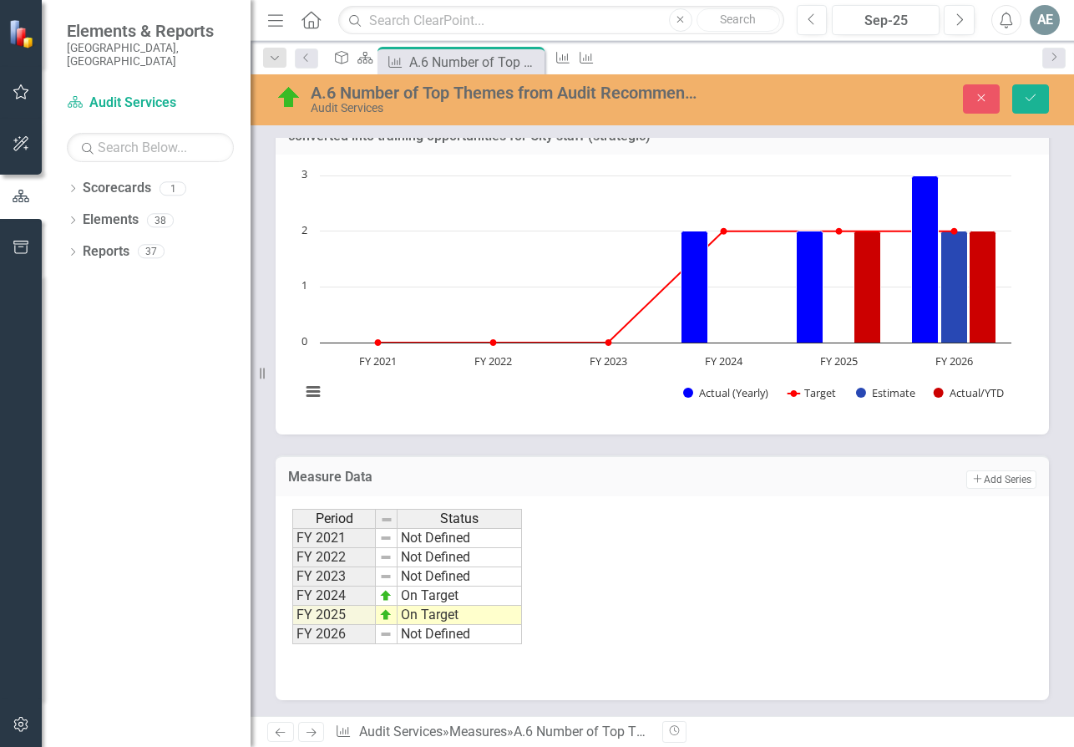
click at [911, 560] on div "Period Status FY 2021 Not Defined FY 2022 Not Defined FY 2023 Not Defined FY 20…" at bounding box center [656, 577] width 728 height 136
click at [424, 641] on td "Not Defined" at bounding box center [460, 634] width 124 height 19
click at [1026, 99] on icon "Save" at bounding box center [1030, 98] width 15 height 12
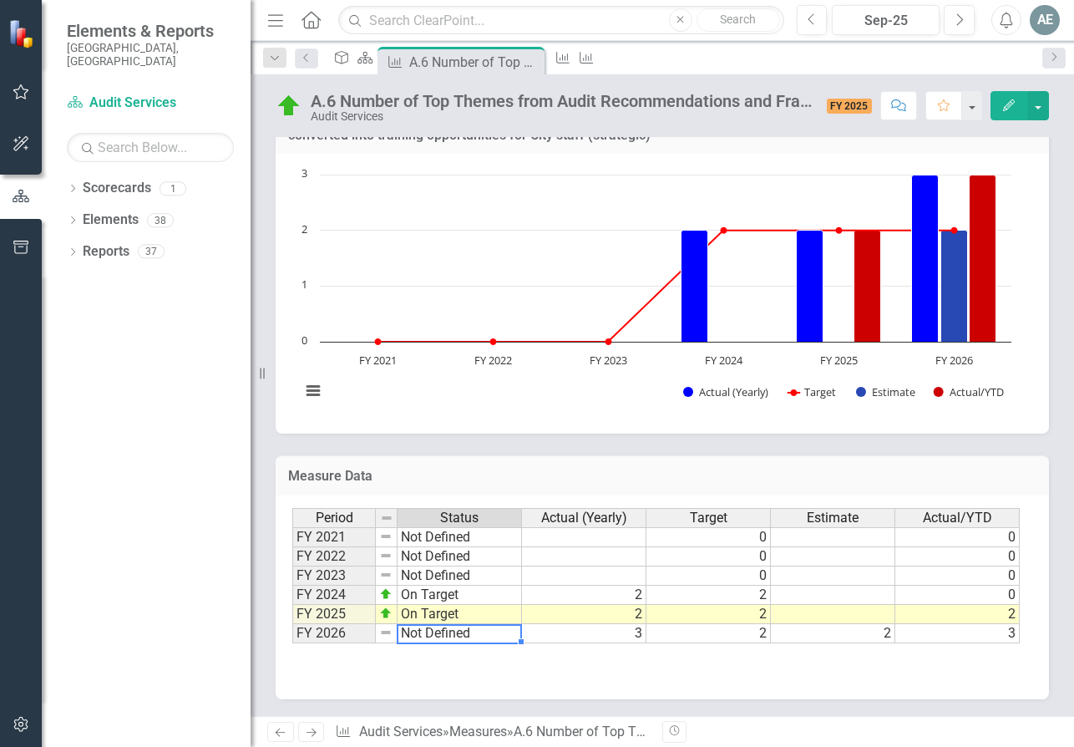
click at [420, 634] on td "Not Defined" at bounding box center [460, 633] width 124 height 19
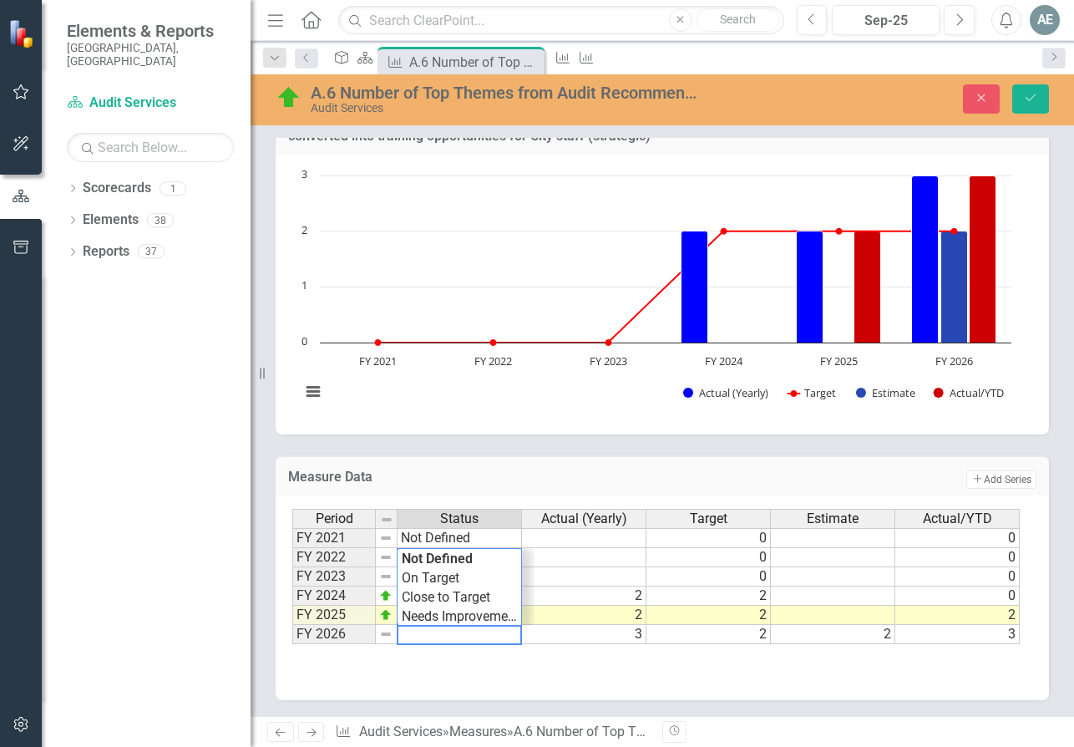
drag, startPoint x: 485, startPoint y: 637, endPoint x: 399, endPoint y: 637, distance: 85.2
click at [399, 637] on textarea at bounding box center [459, 635] width 125 height 20
click at [414, 575] on div "Period Status Actual (Yearly) Target Estimate Actual/YTD FY 2021 Not Defined 0 …" at bounding box center [656, 577] width 728 height 136
click at [1028, 97] on icon "Save" at bounding box center [1030, 98] width 15 height 12
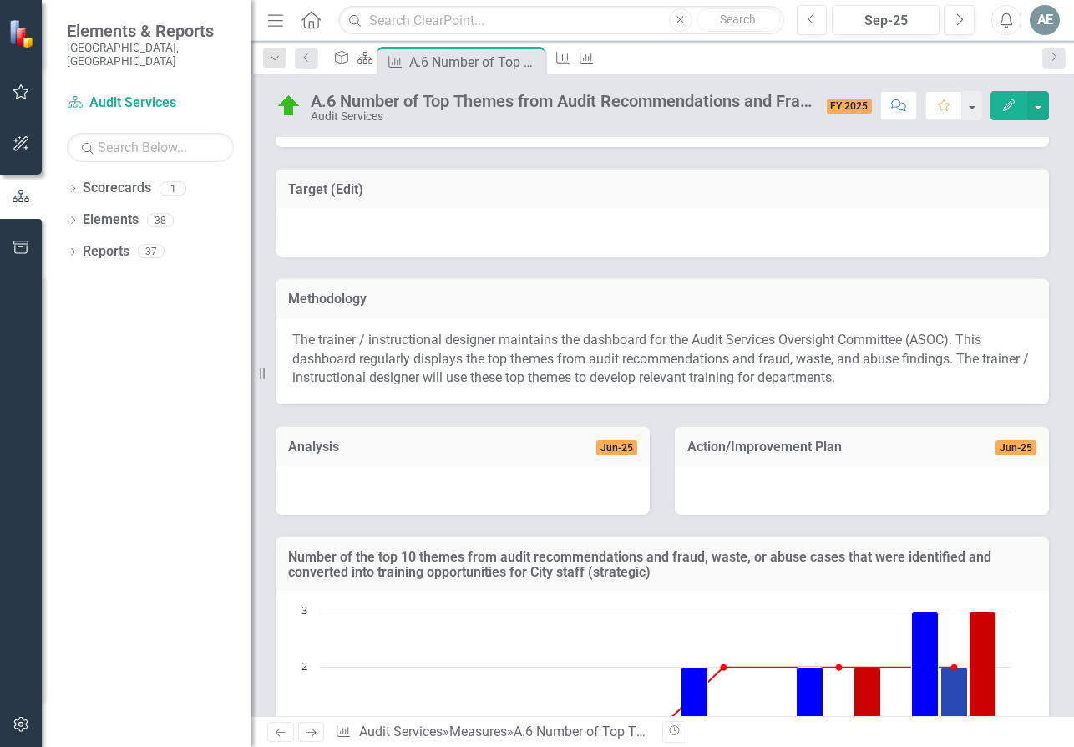
scroll to position [0, 0]
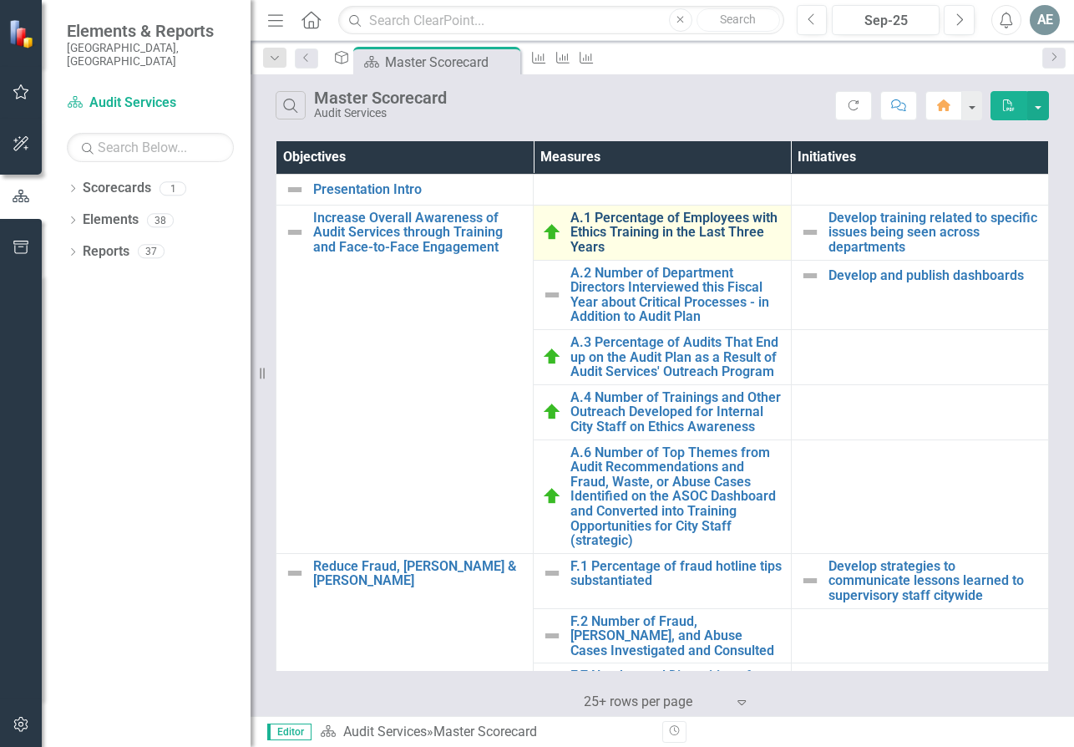
click at [683, 221] on link "A.1 Percentage of Employees with Ethics Training in the Last Three Years" at bounding box center [676, 233] width 211 height 44
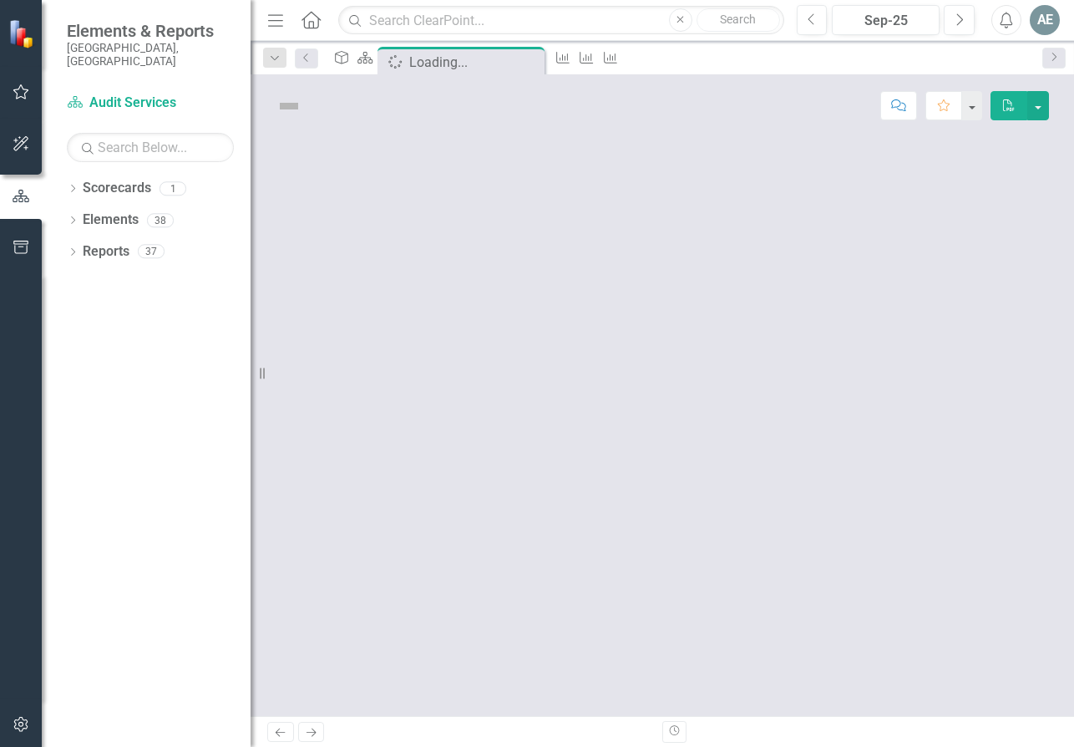
click at [683, 221] on div at bounding box center [663, 426] width 824 height 579
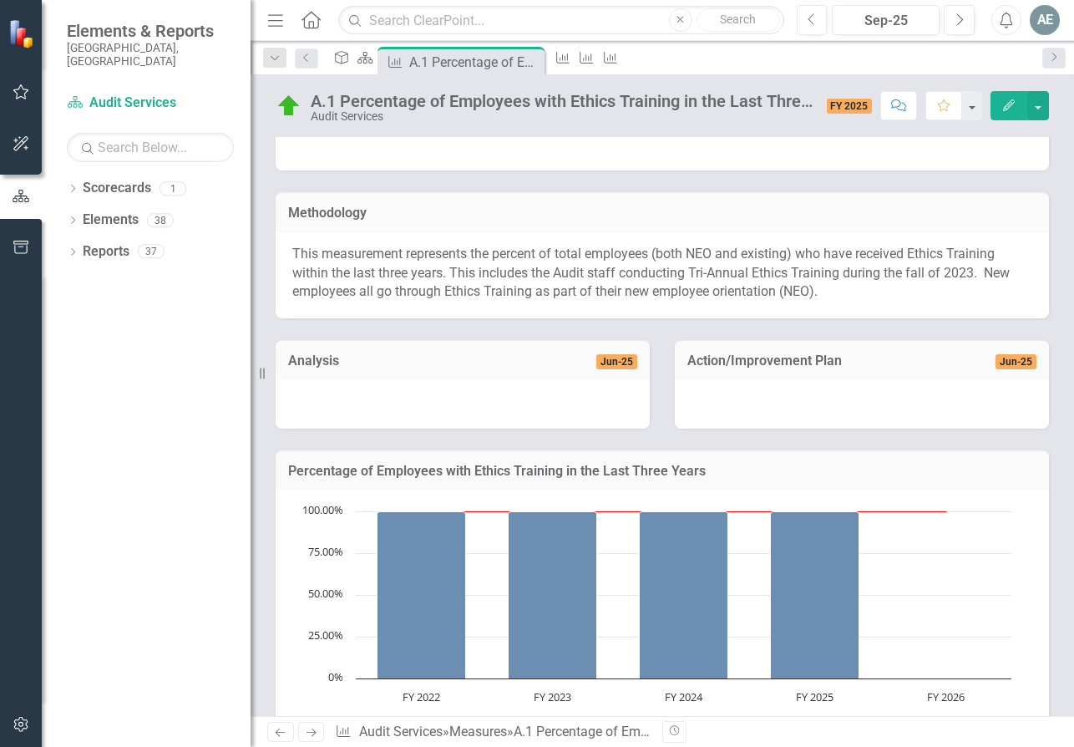
scroll to position [501, 0]
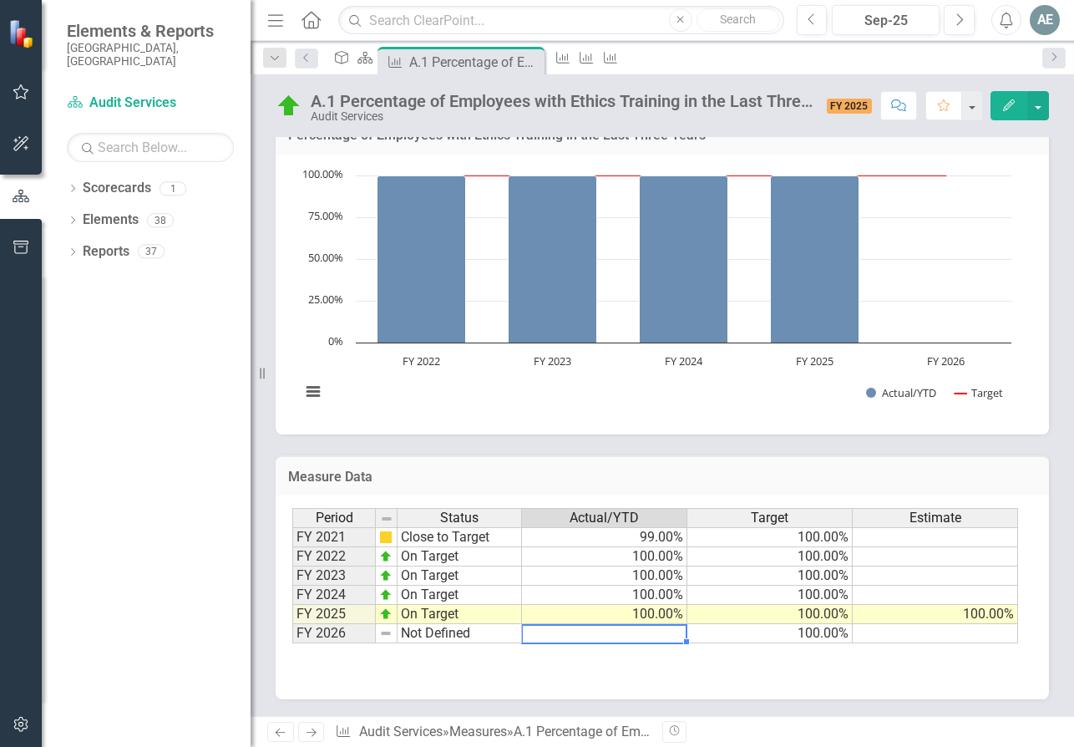
click at [641, 635] on td at bounding box center [604, 633] width 165 height 19
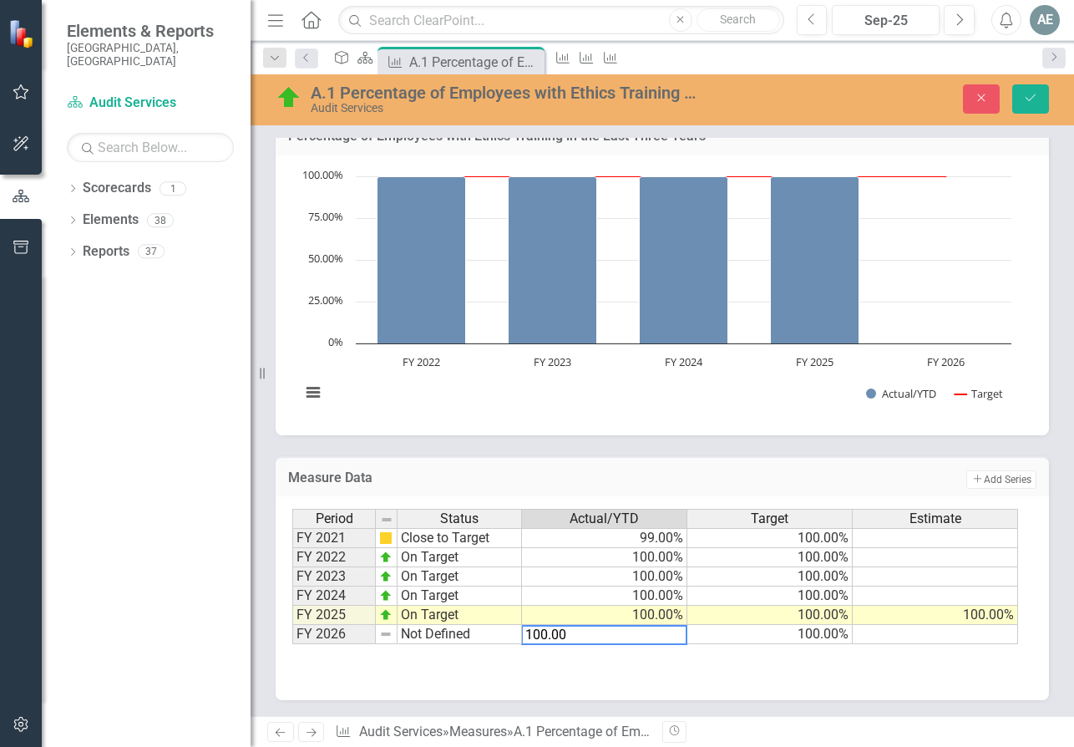
type textarea "100.00"
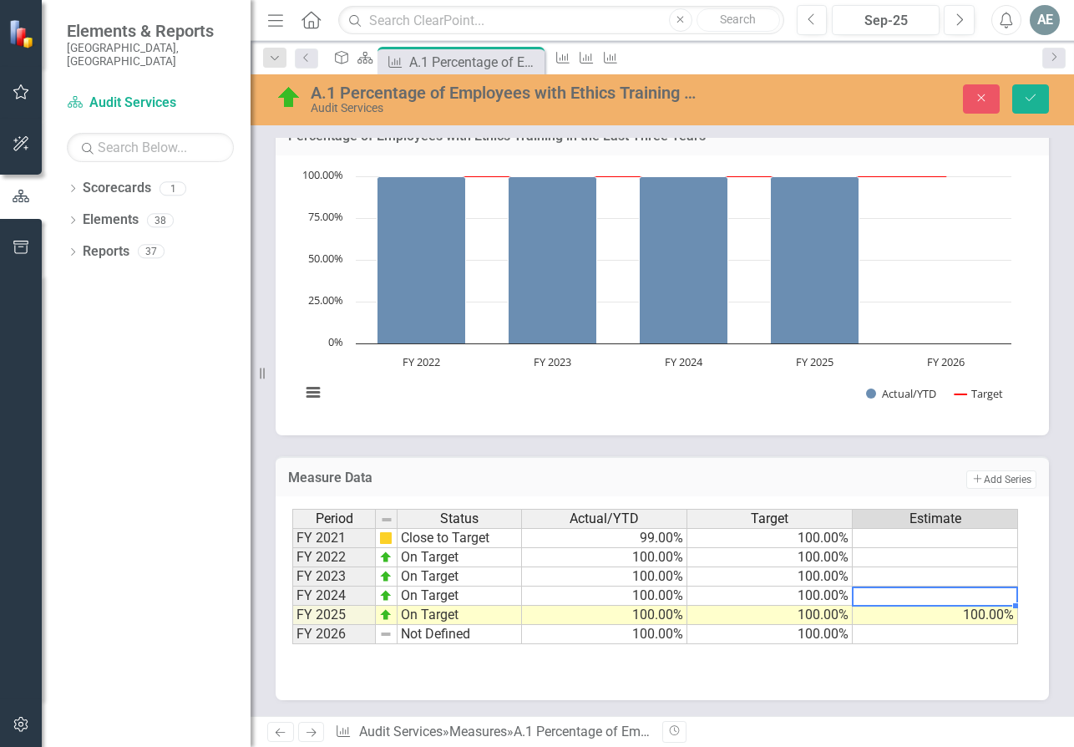
click at [919, 593] on td at bounding box center [935, 595] width 165 height 19
click at [989, 612] on td "100.00%" at bounding box center [935, 615] width 165 height 19
click at [988, 635] on td at bounding box center [935, 634] width 165 height 19
click at [292, 566] on div "Period Status Actual/YTD Target Estimate FY 2021 Close to Target 99.00% 100.00%…" at bounding box center [292, 576] width 0 height 135
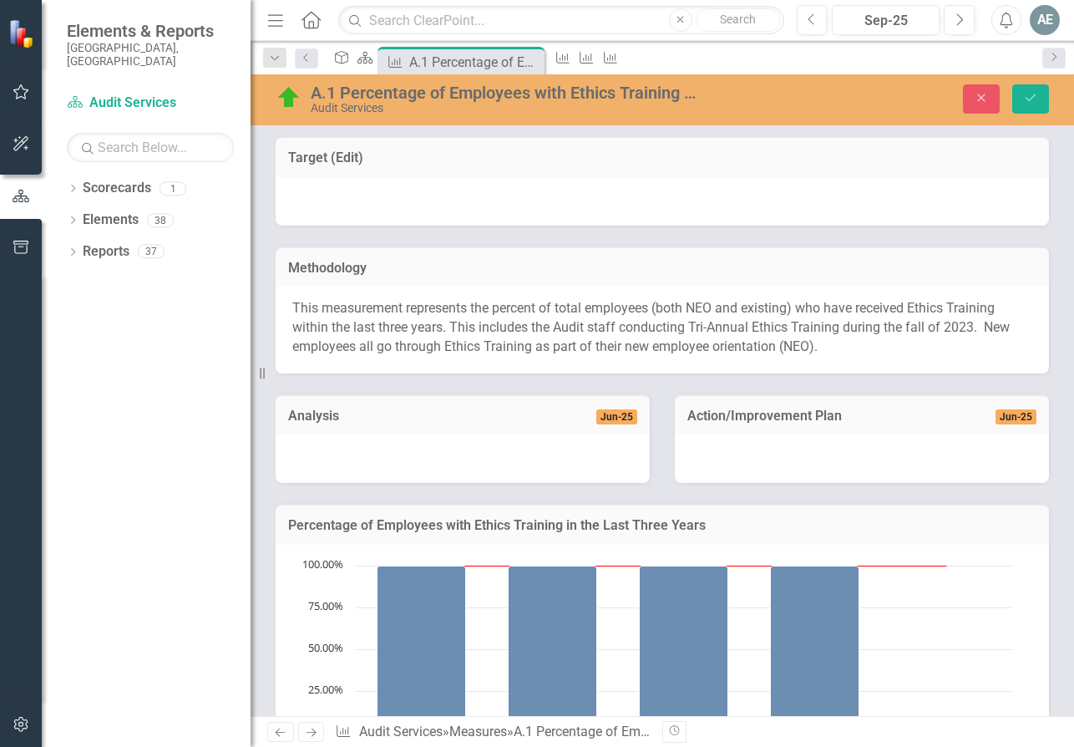
scroll to position [103, 0]
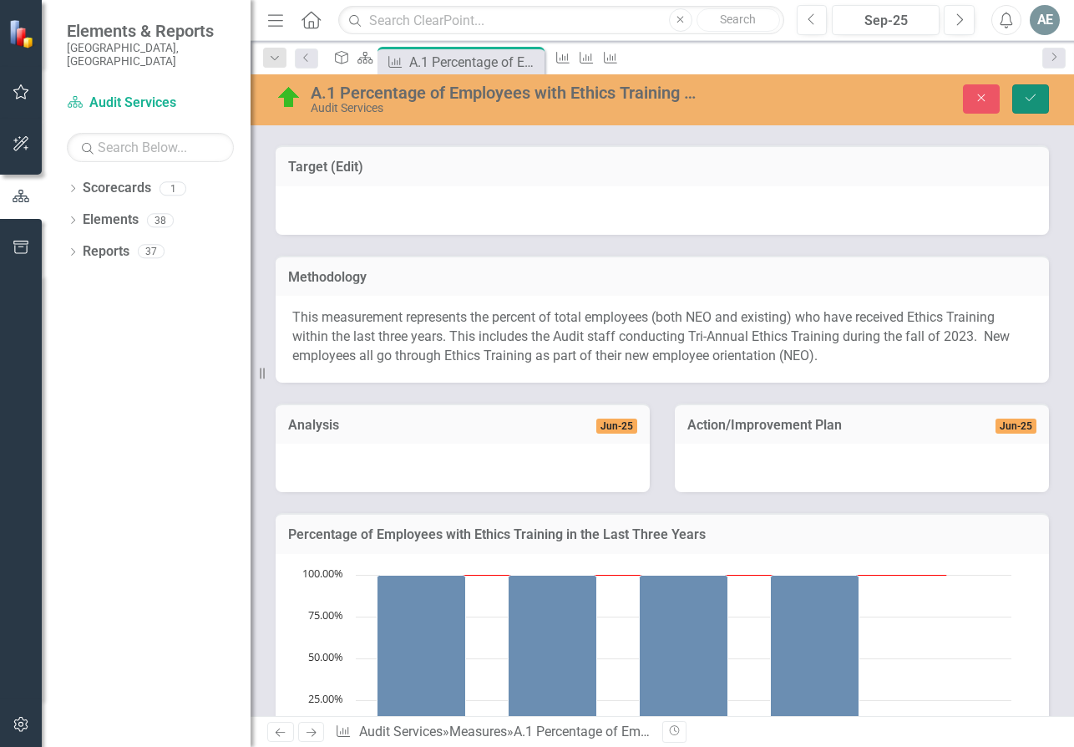
click at [1030, 104] on icon "Save" at bounding box center [1030, 98] width 15 height 12
